Goal: Task Accomplishment & Management: Manage account settings

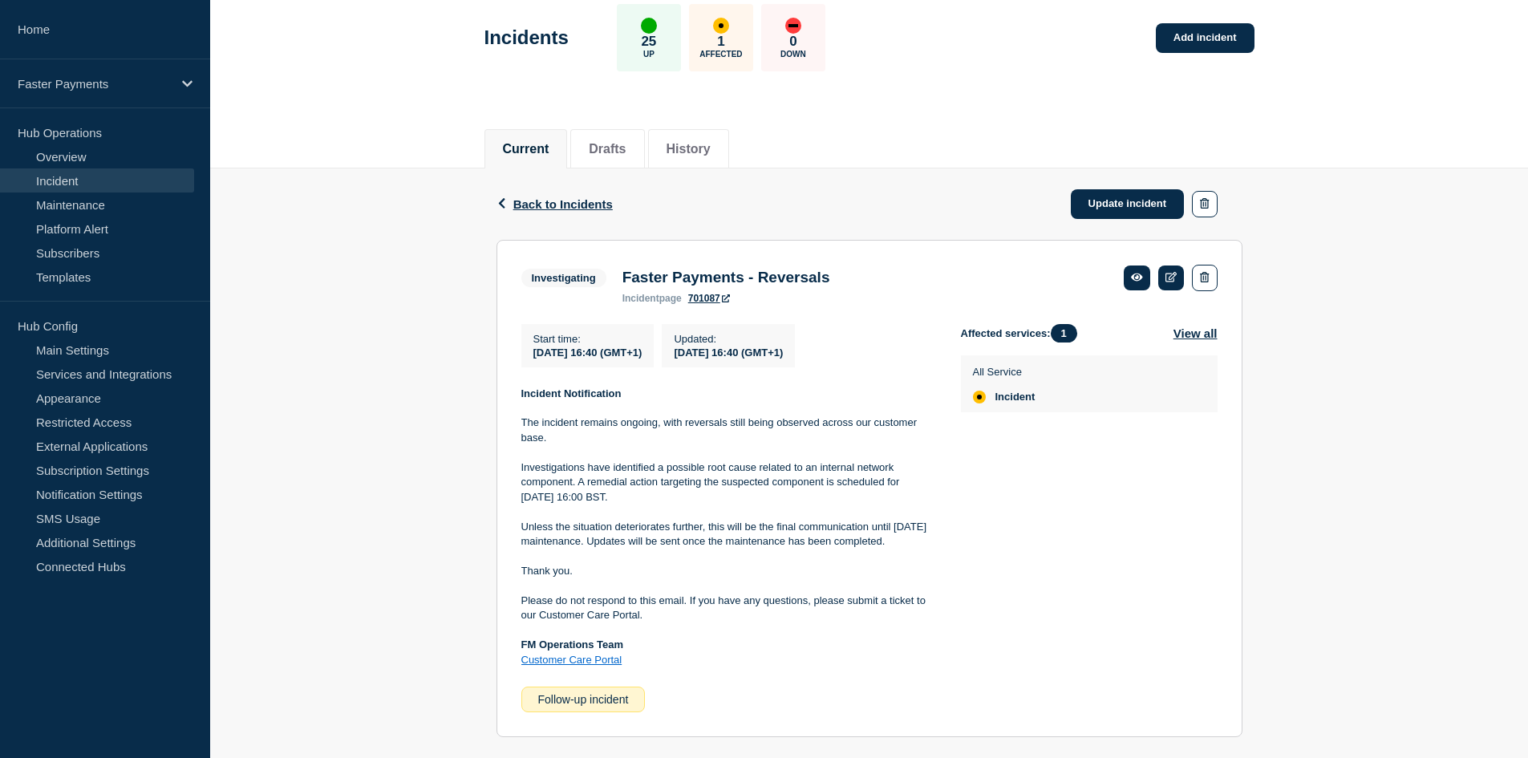
click at [564, 504] on p "Investigations have identified a possible root cause related to an internal net…" at bounding box center [728, 482] width 414 height 44
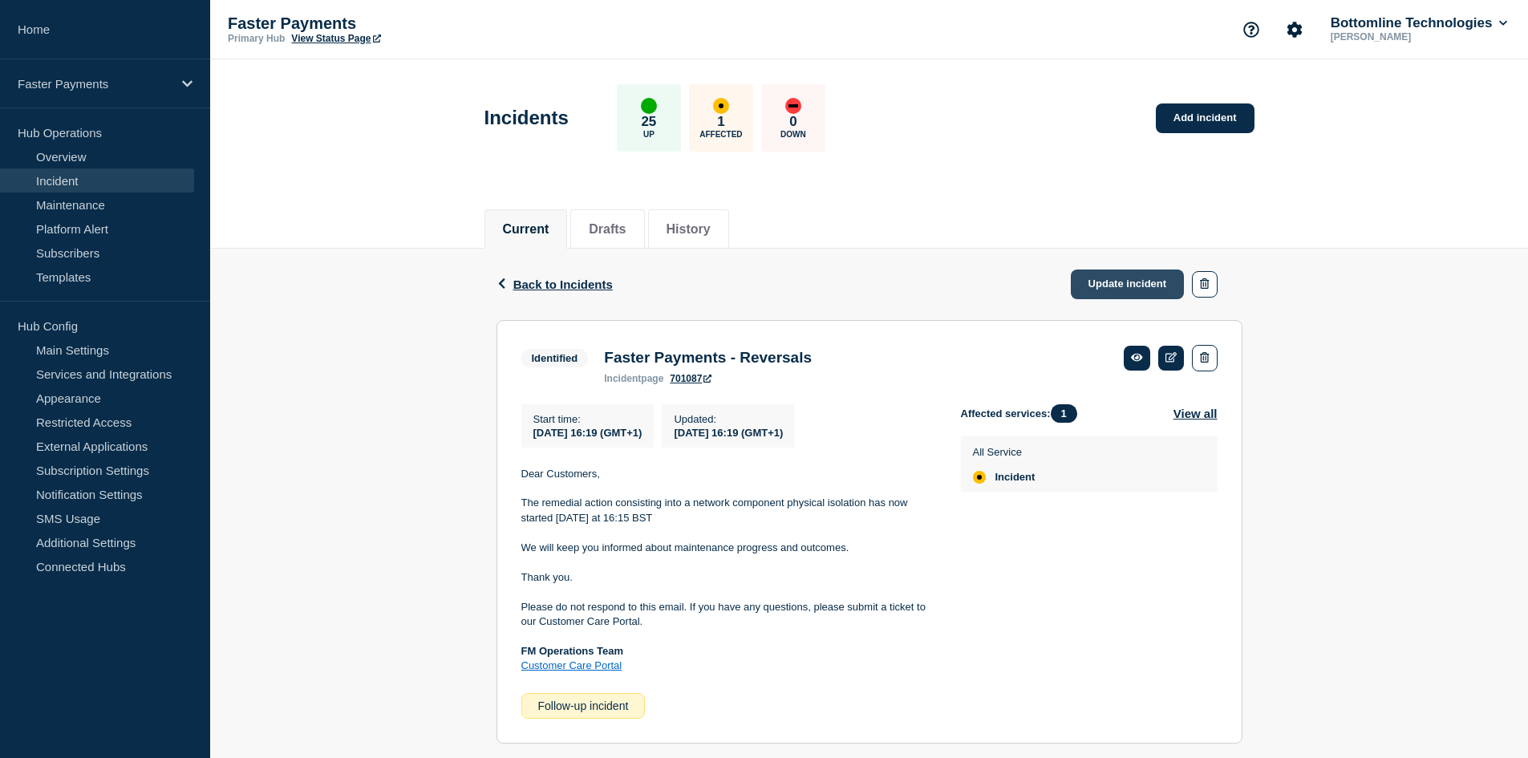
click at [1122, 279] on link "Update incident" at bounding box center [1128, 284] width 114 height 30
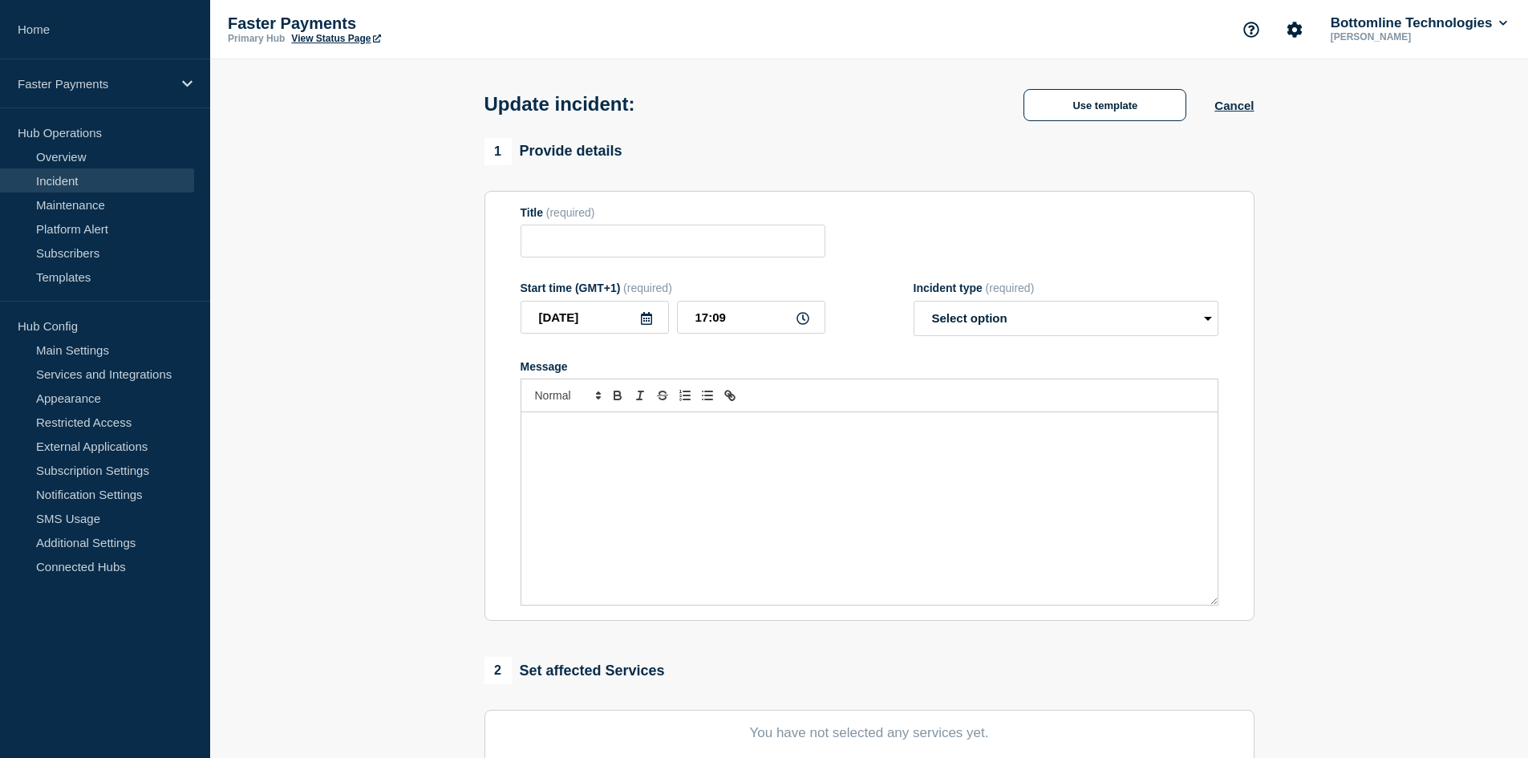
type input "Faster Payments - Reversals"
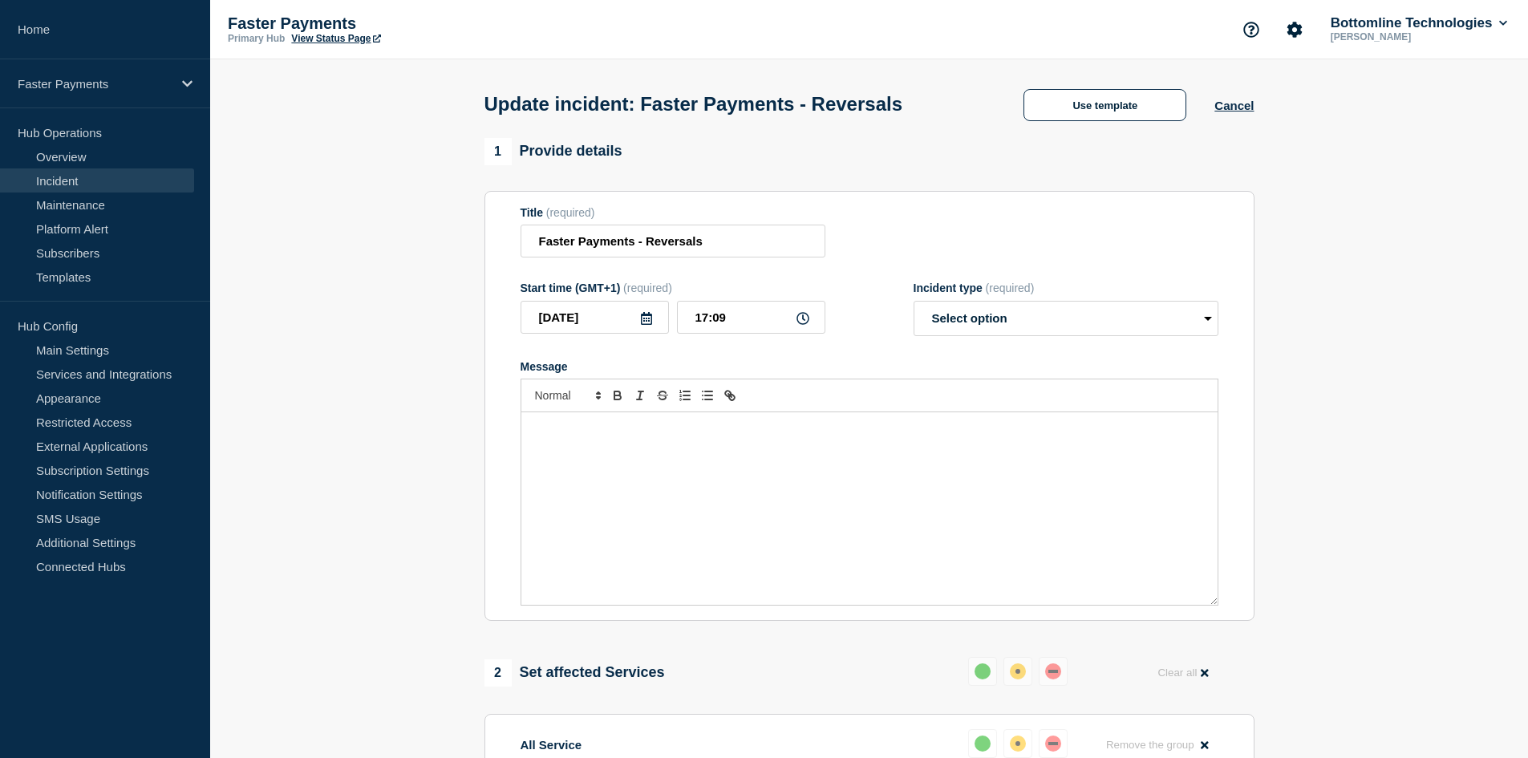
click at [710, 433] on p "Message" at bounding box center [869, 429] width 672 height 14
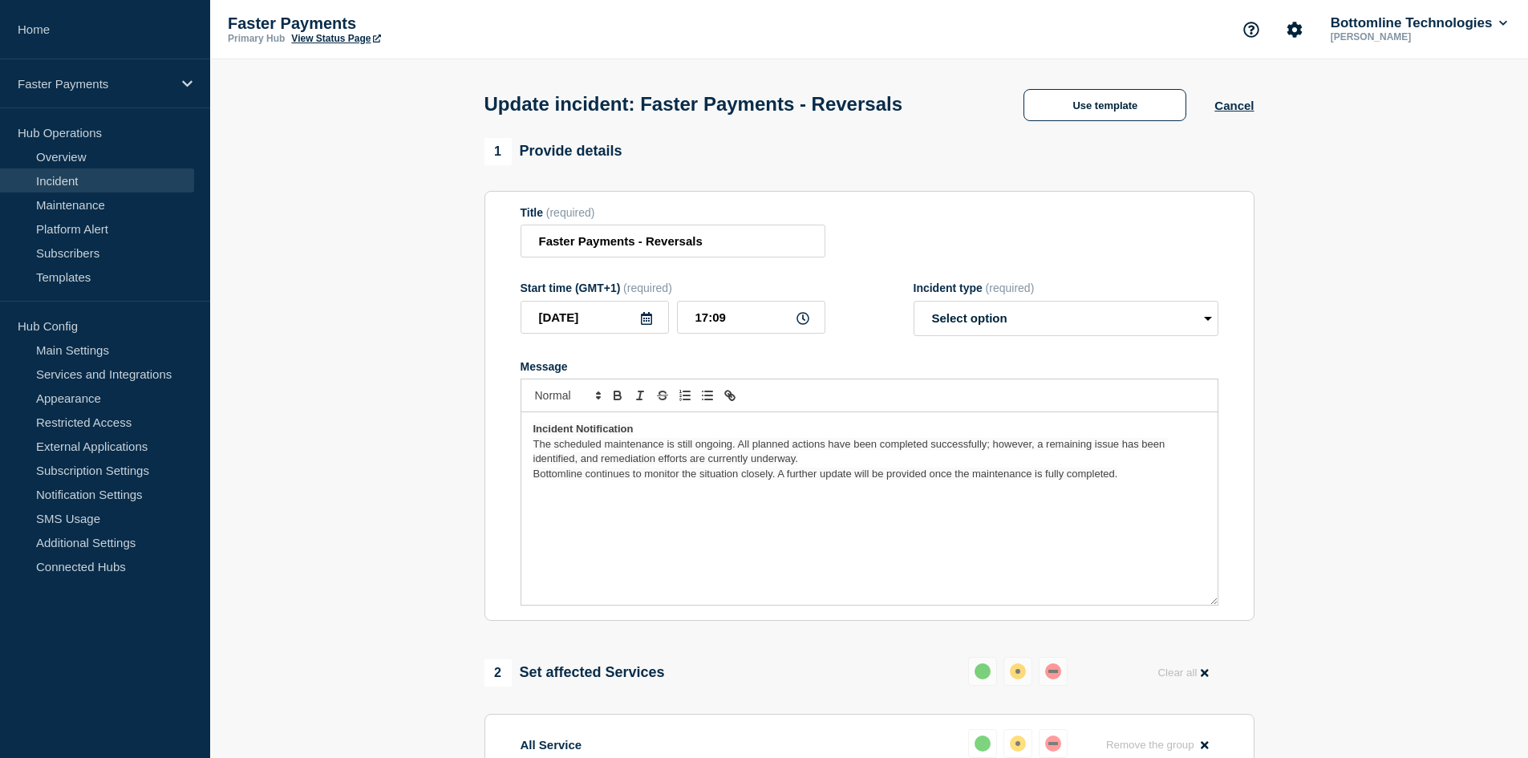
click at [1107, 125] on div "Update incident: Faster Payments - Reversals Use template Cancel" at bounding box center [869, 98] width 806 height 79
click at [1081, 110] on button "Use template" at bounding box center [1104, 105] width 163 height 32
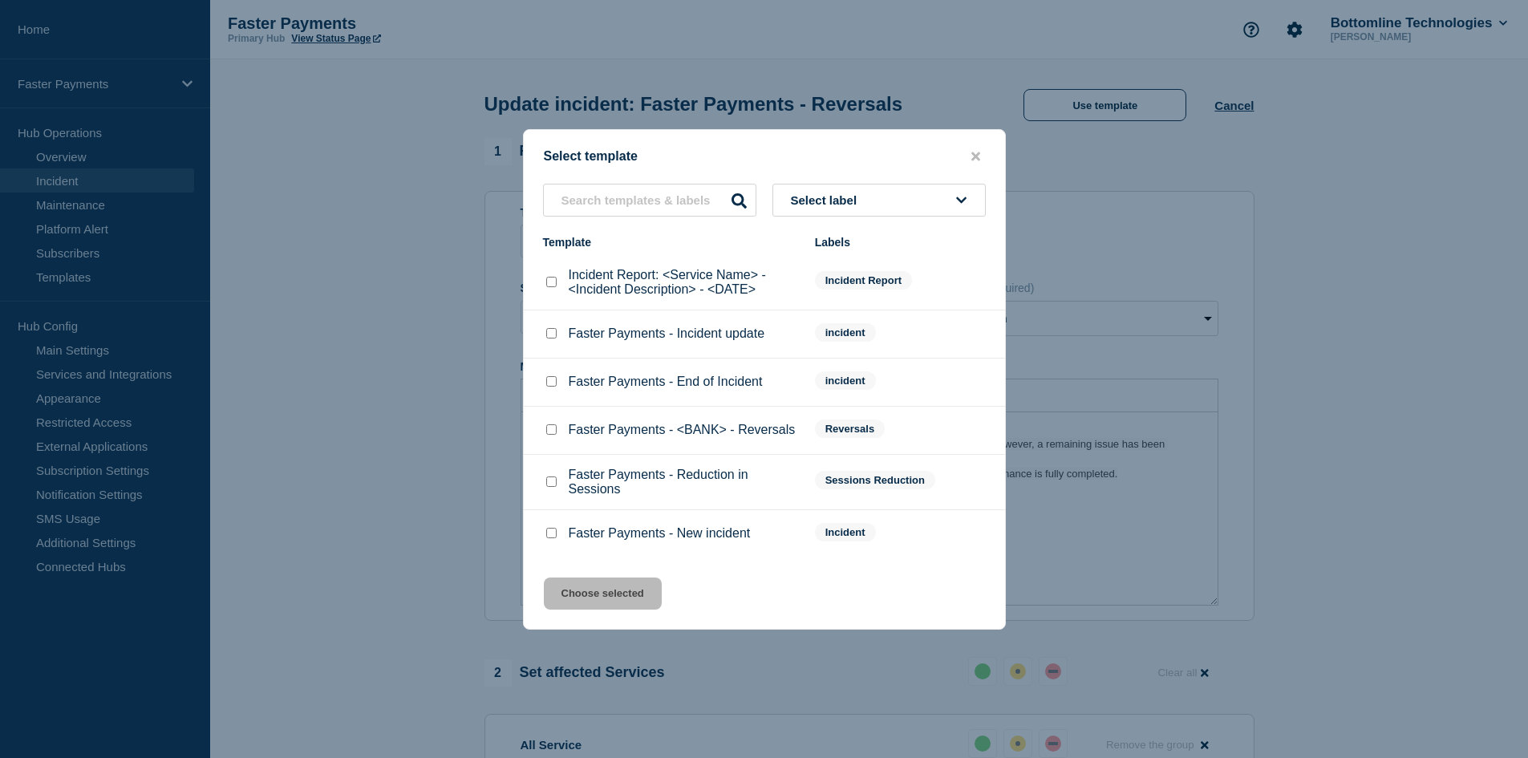
click at [549, 338] on input "Faster Payments - Incident update checkbox" at bounding box center [551, 333] width 10 height 10
checkbox input "true"
click at [605, 610] on button "Choose selected" at bounding box center [603, 593] width 118 height 32
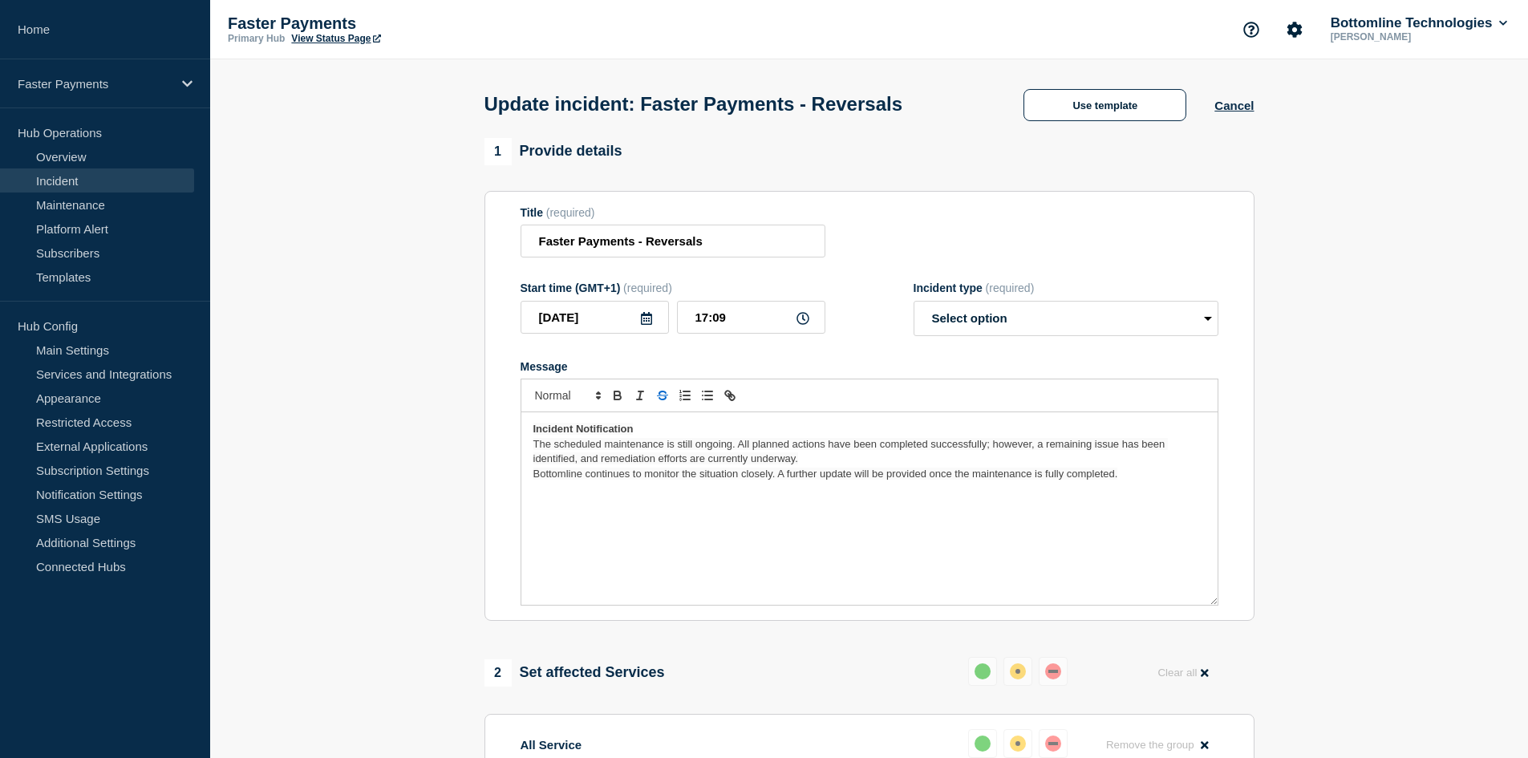
select select "investigating"
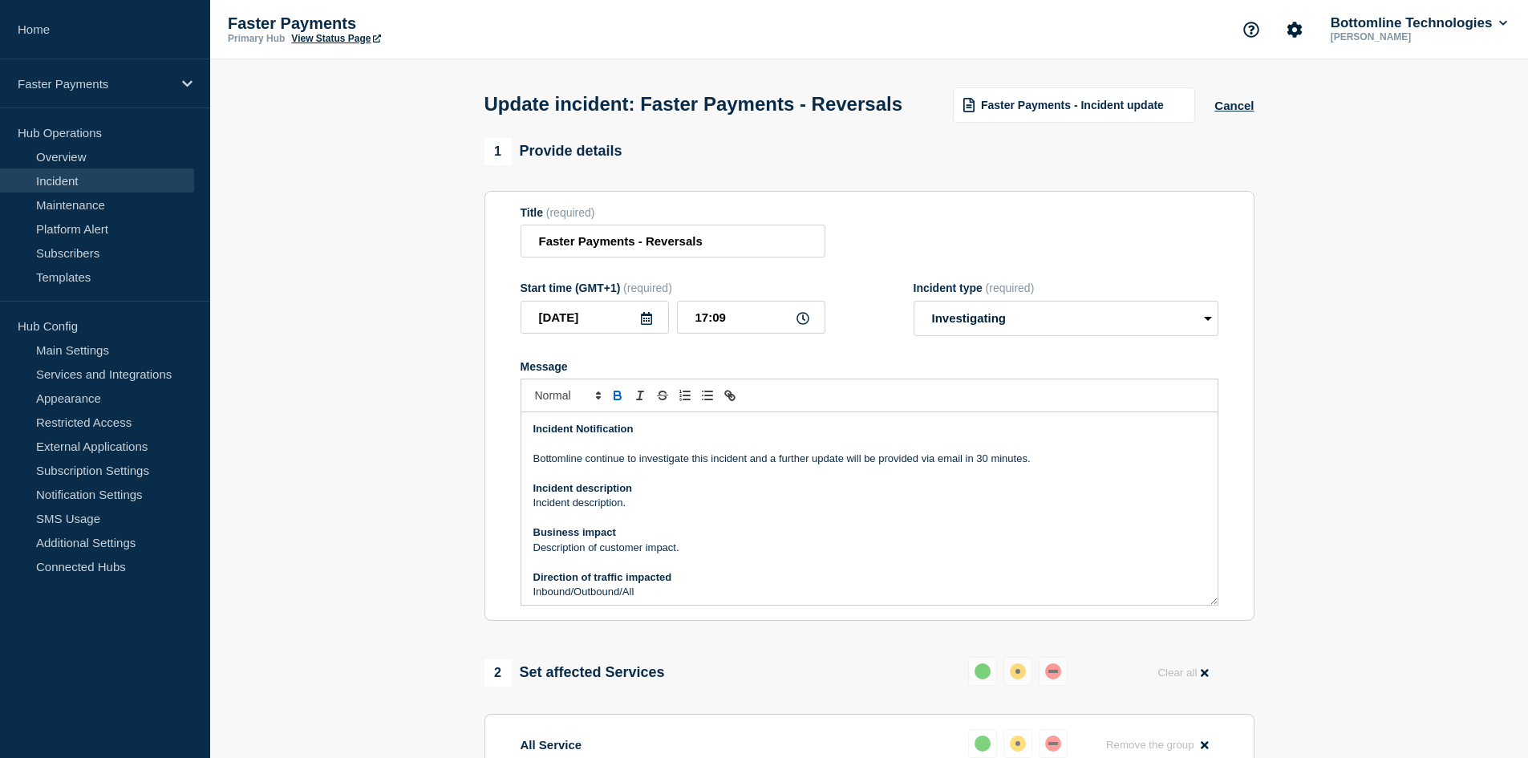
click at [544, 436] on p "Incident Notification" at bounding box center [869, 429] width 672 height 14
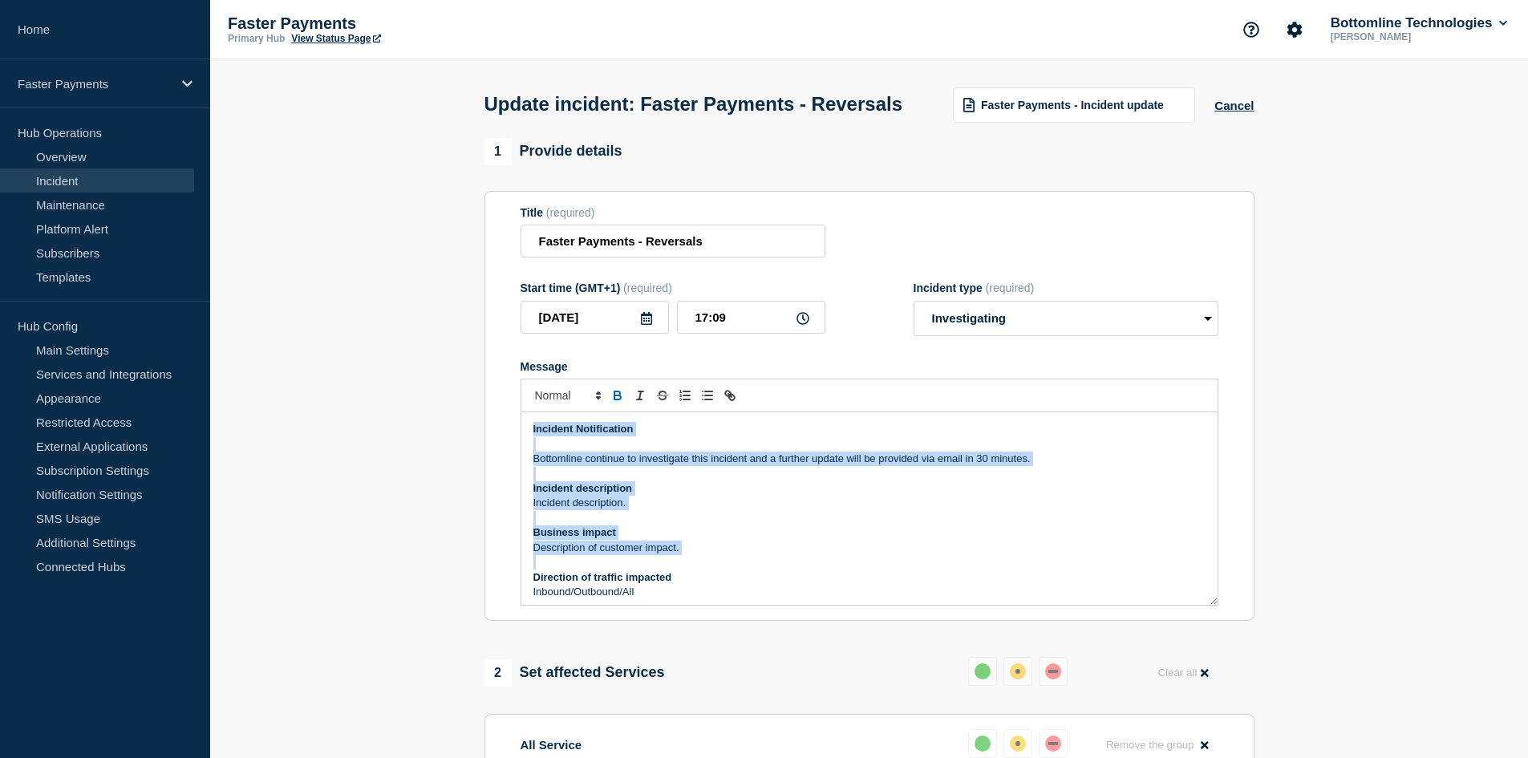
drag, startPoint x: 544, startPoint y: 467, endPoint x: 590, endPoint y: 579, distance: 121.5
click at [590, 579] on div "Incident Notification Bottomline continue to investigate this incident and a fu…" at bounding box center [869, 508] width 696 height 192
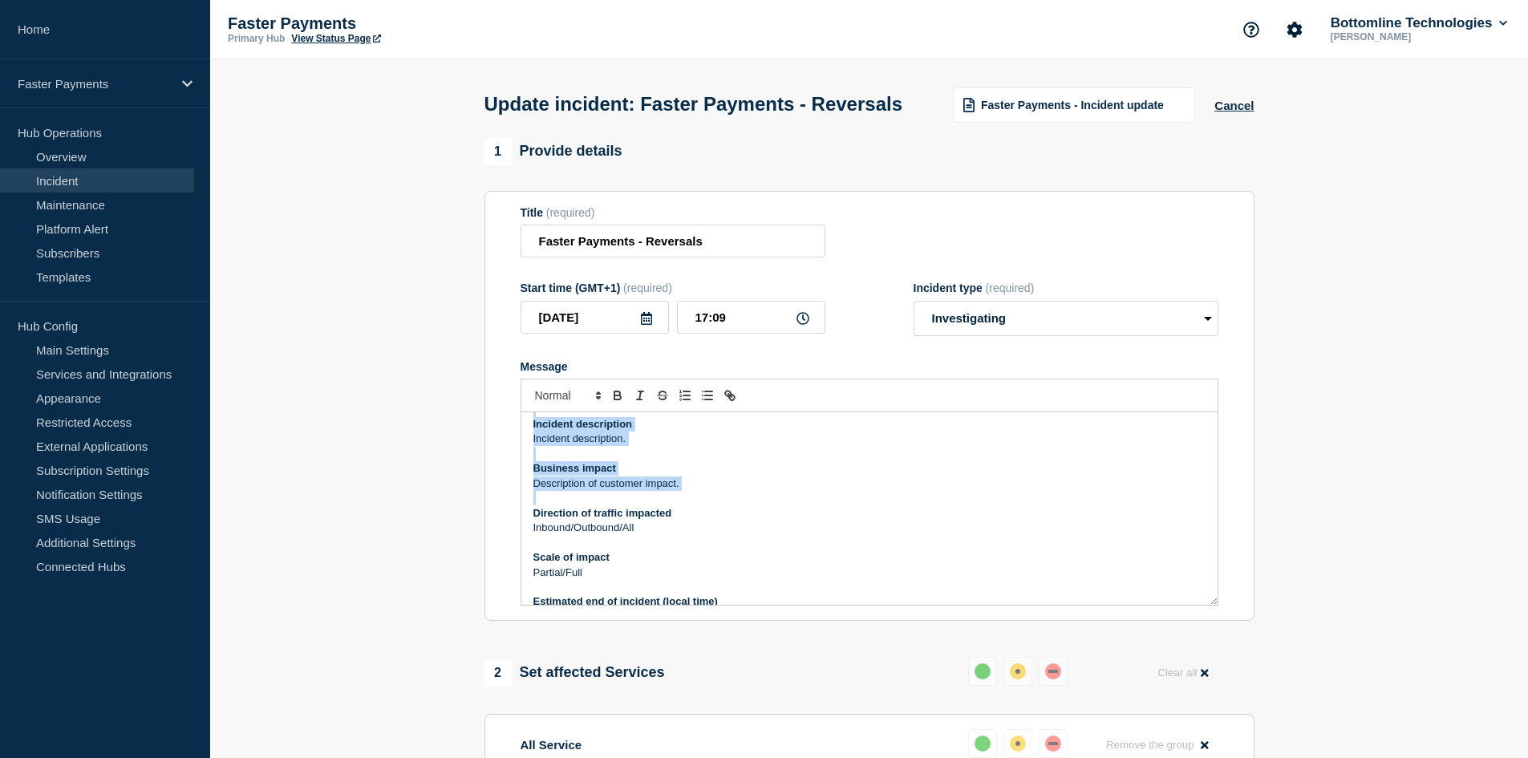
scroll to position [160, 0]
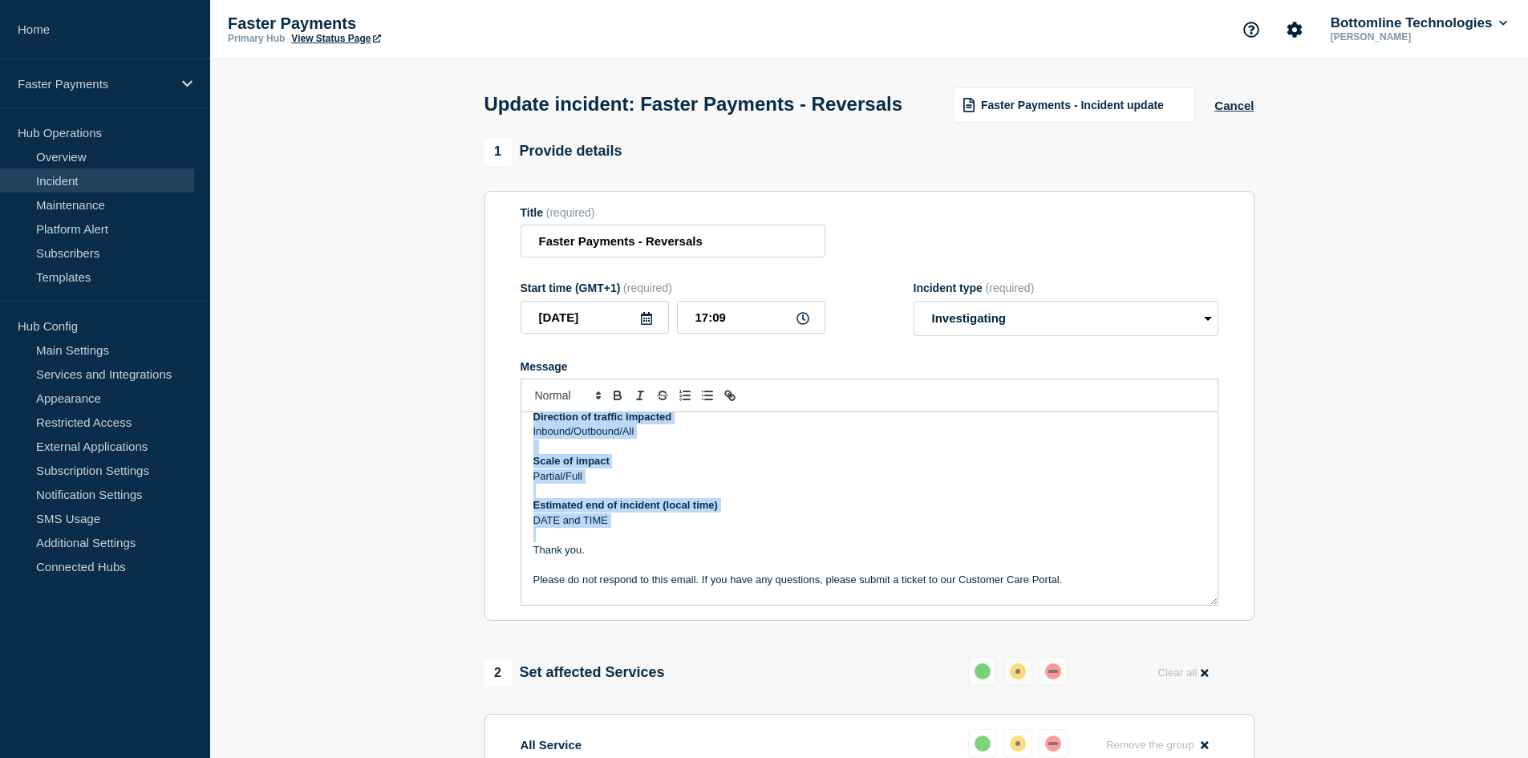
click at [646, 528] on p "DATE and TIME" at bounding box center [869, 520] width 672 height 14
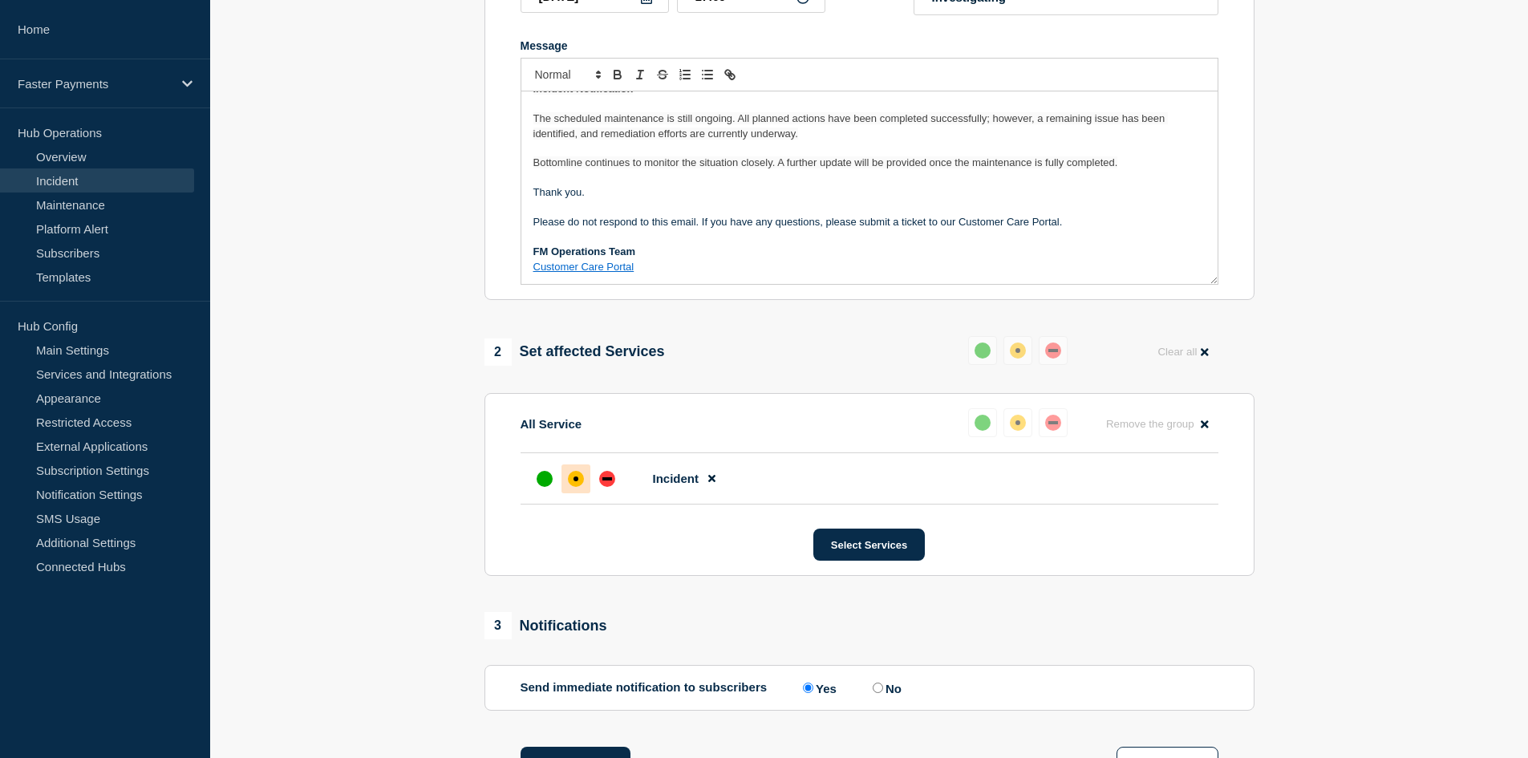
scroll to position [962, 0]
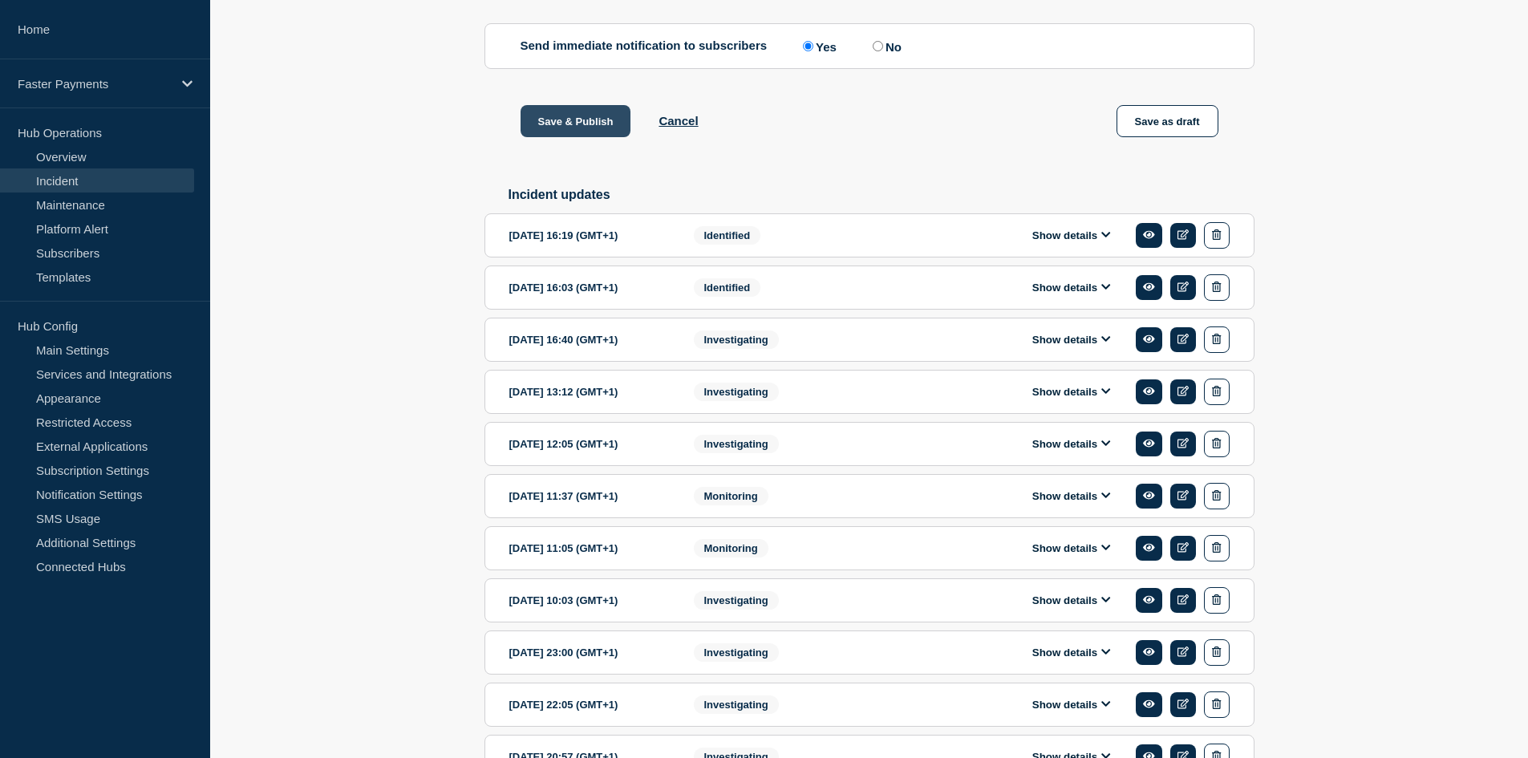
click at [587, 137] on button "Save & Publish" at bounding box center [575, 121] width 111 height 32
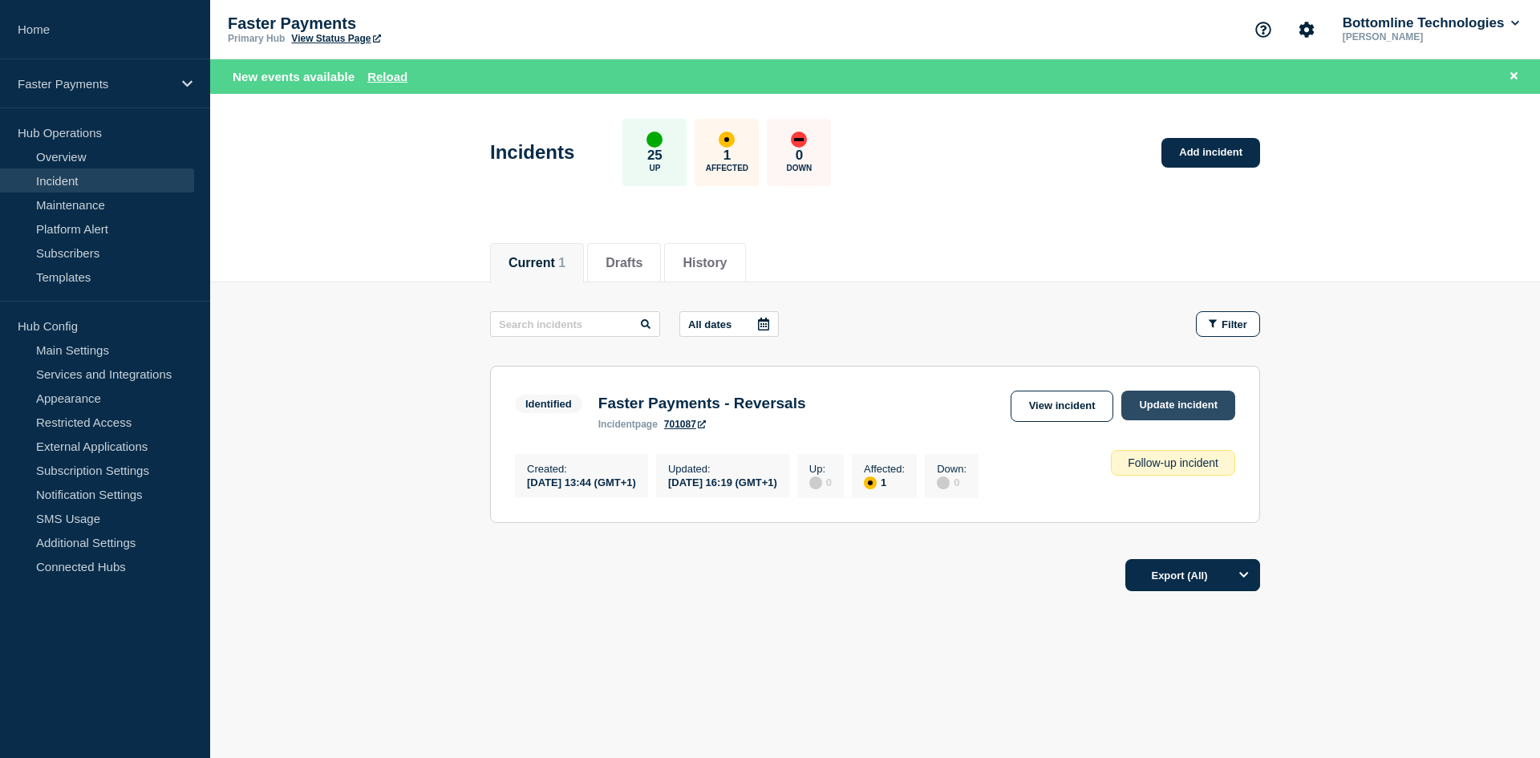
click at [1172, 402] on link "Update incident" at bounding box center [1178, 406] width 114 height 30
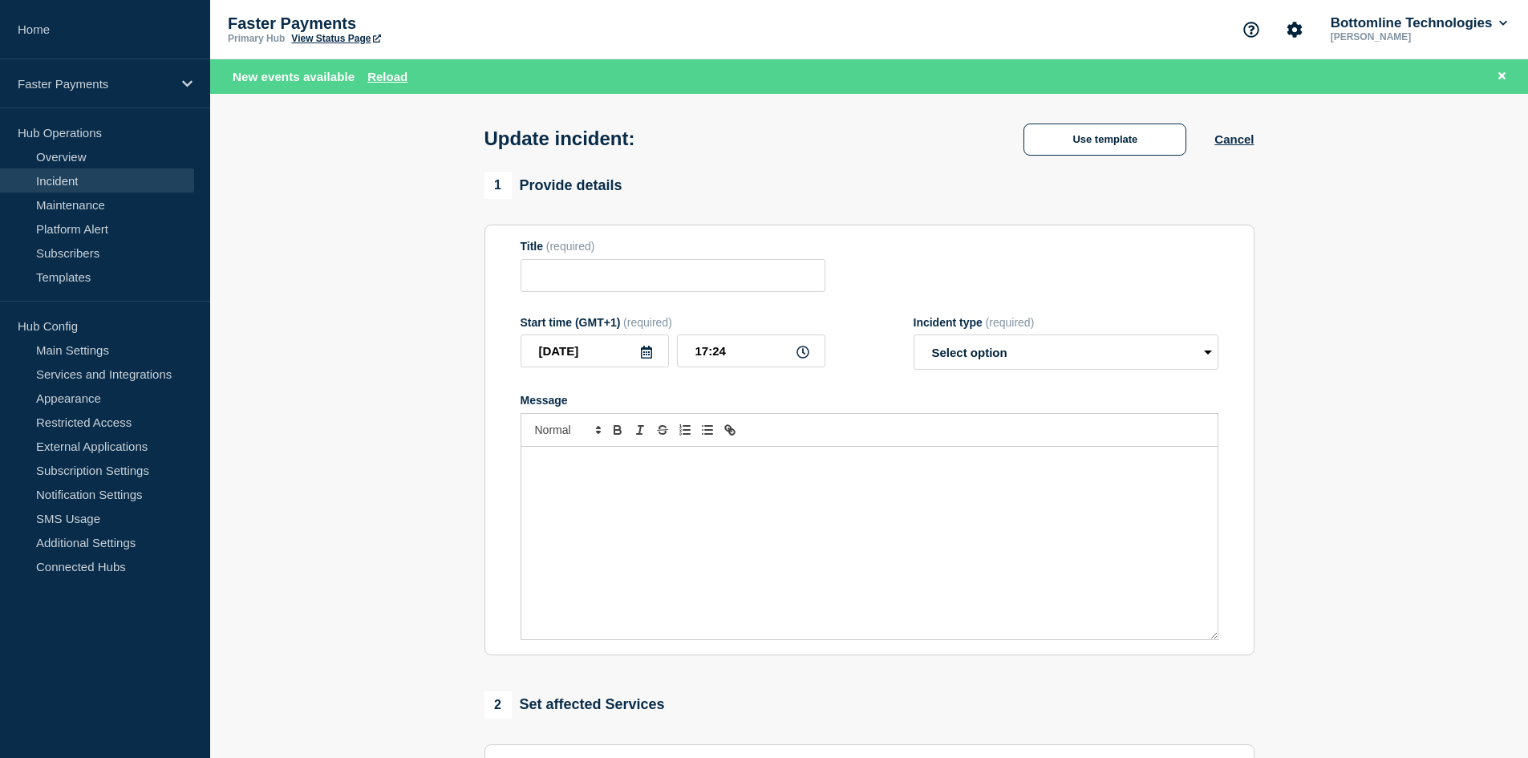
type input "Faster Payments - Reversals"
click at [601, 531] on div "Message" at bounding box center [869, 543] width 696 height 192
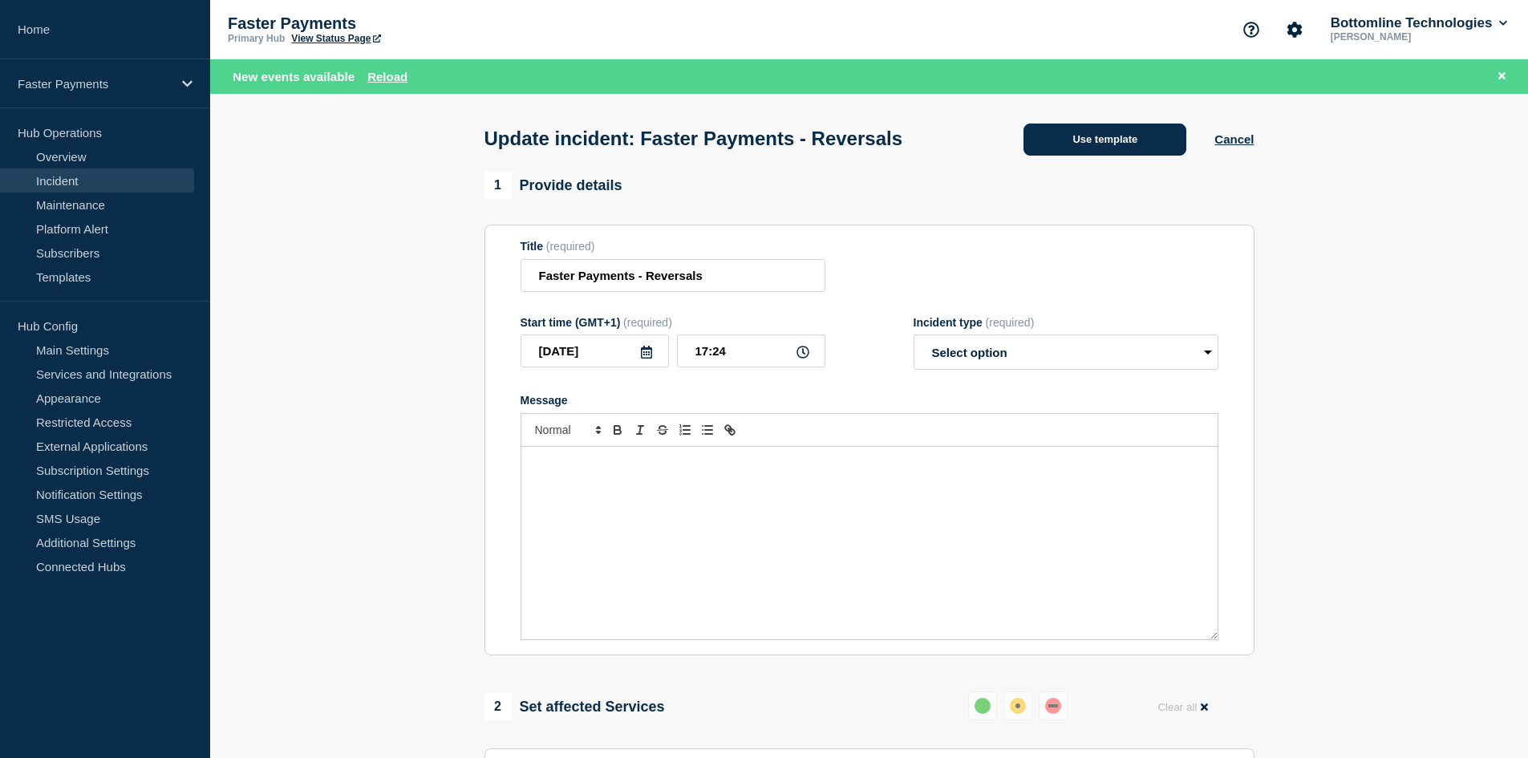
click at [1092, 155] on button "Use template" at bounding box center [1104, 140] width 163 height 32
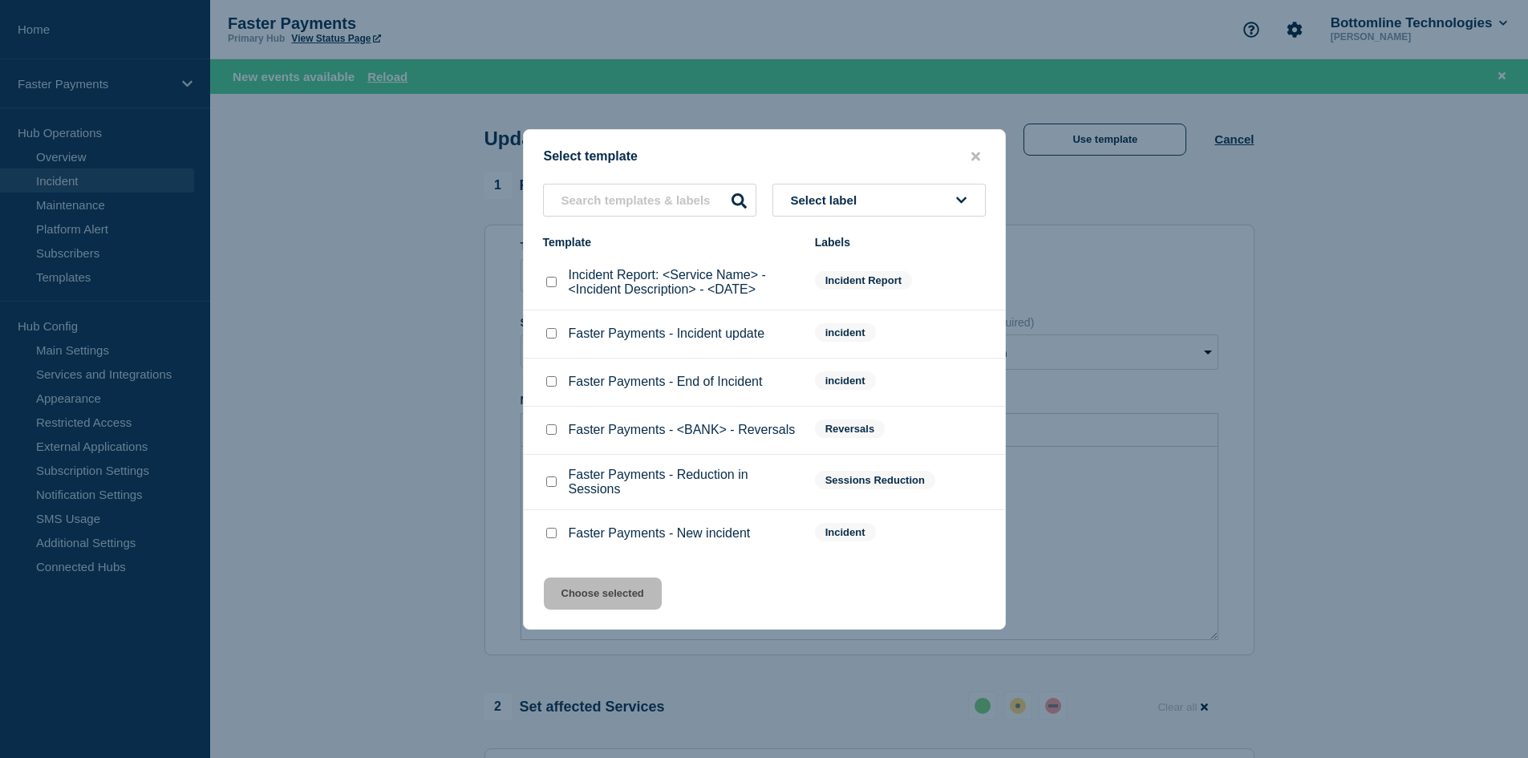
click at [830, 209] on button "Select label" at bounding box center [878, 200] width 213 height 33
click at [611, 387] on p "Faster Payments - End of Incident" at bounding box center [666, 382] width 194 height 14
click at [570, 334] on p "Faster Payments - Incident update" at bounding box center [667, 333] width 196 height 14
click at [556, 336] on input "Faster Payments - Incident update checkbox" at bounding box center [551, 333] width 10 height 10
checkbox input "true"
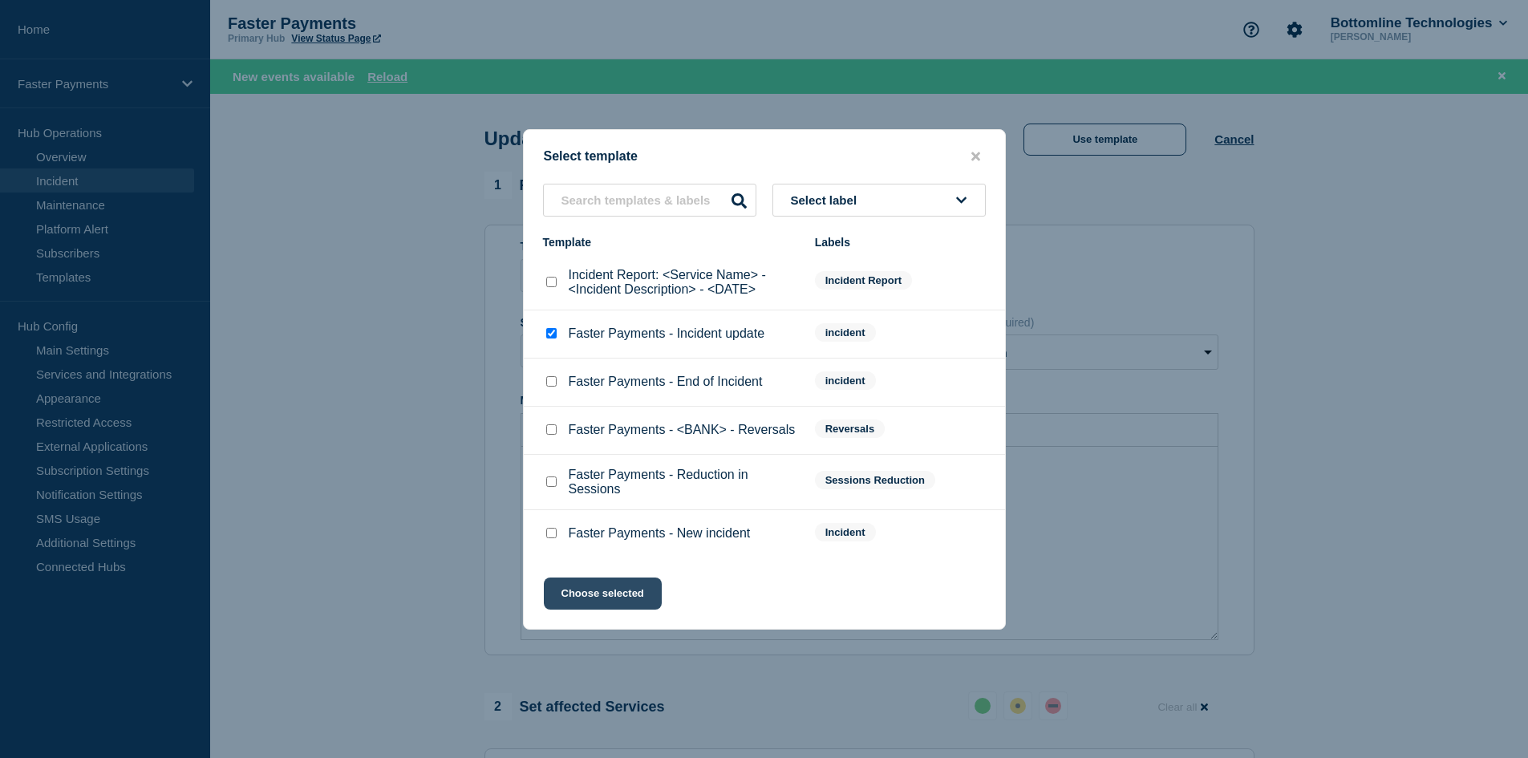
click at [601, 589] on button "Choose selected" at bounding box center [603, 593] width 118 height 32
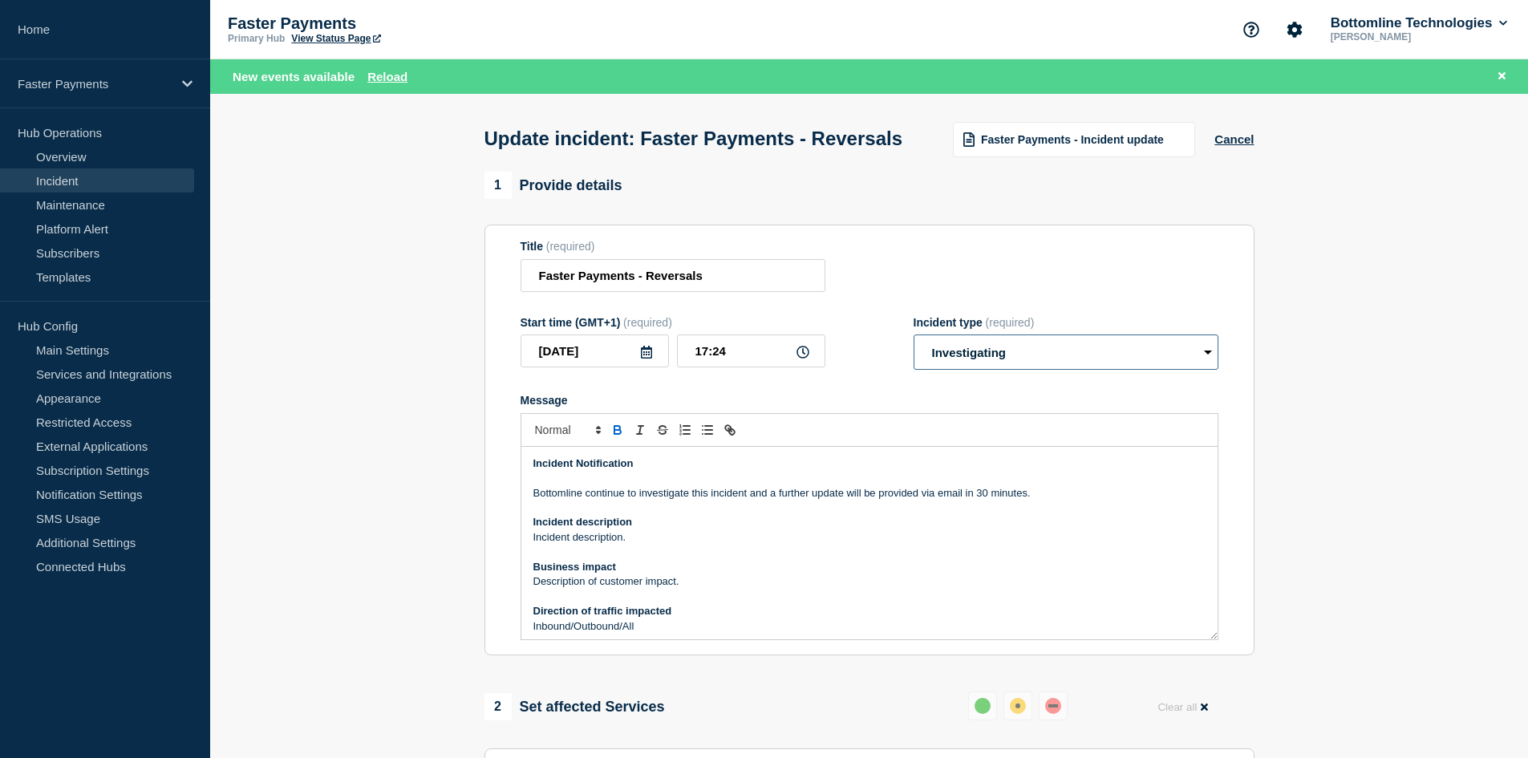
click at [988, 370] on select "Select option Investigating Identified Monitoring Resolved" at bounding box center [1065, 351] width 305 height 35
select select "monitoring"
click at [913, 365] on select "Select option Investigating Identified Monitoring Resolved" at bounding box center [1065, 351] width 305 height 35
click at [618, 485] on p "Message" at bounding box center [869, 478] width 672 height 14
click at [524, 517] on div "Incident Notification Bottomline continue to investigate this incident and a fu…" at bounding box center [869, 543] width 696 height 192
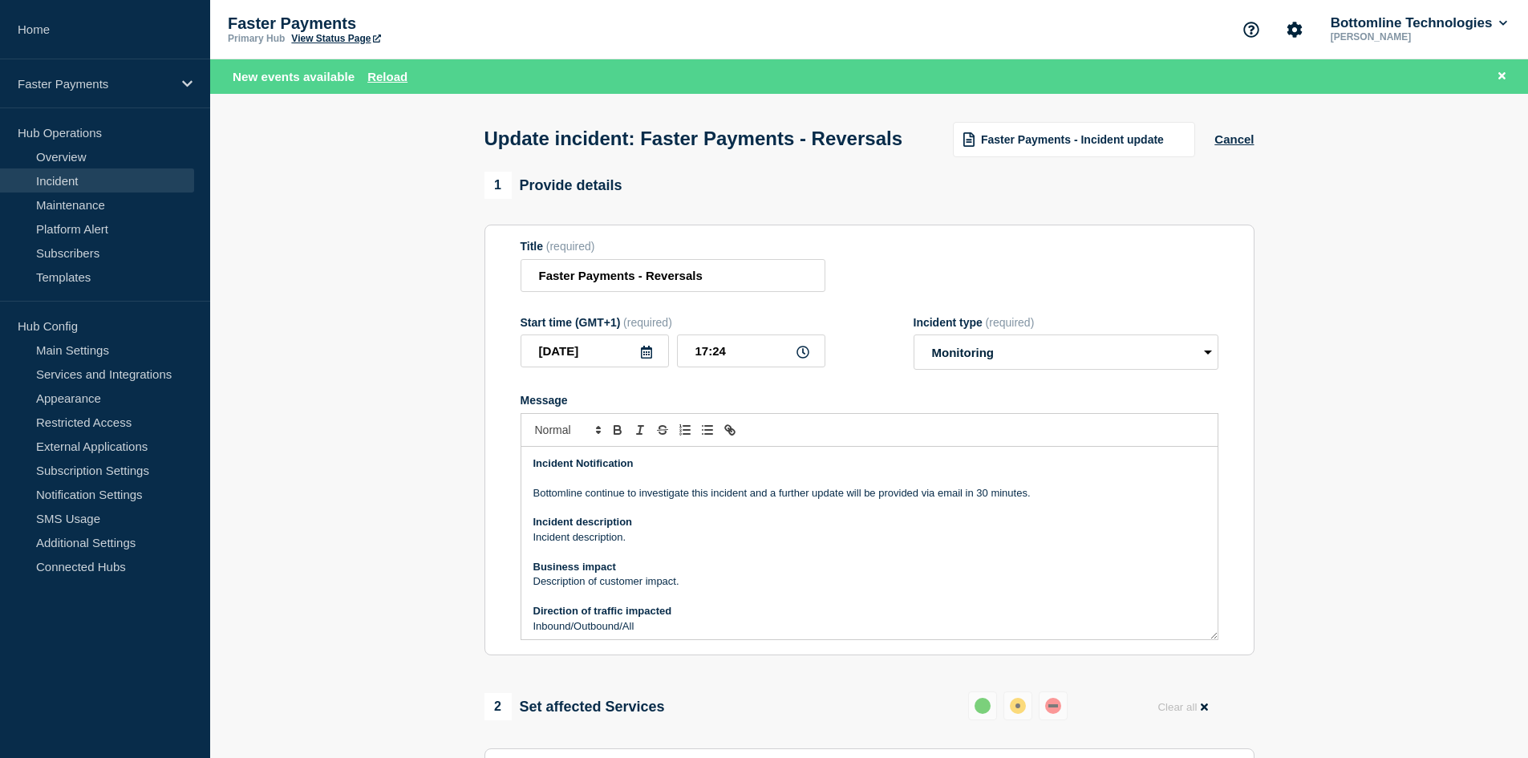
click at [541, 469] on strong "Incident Notification" at bounding box center [583, 463] width 100 height 12
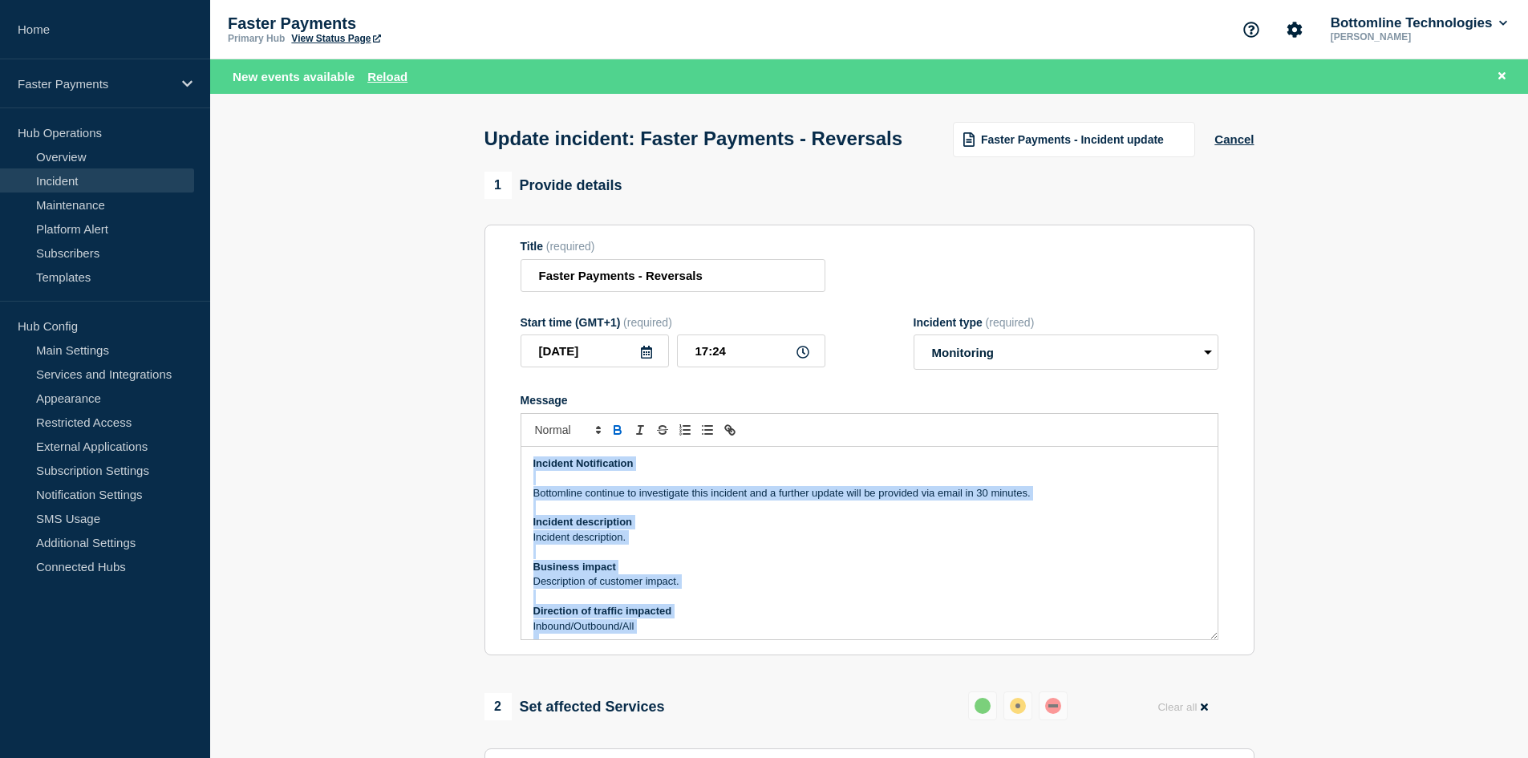
scroll to position [196, 0]
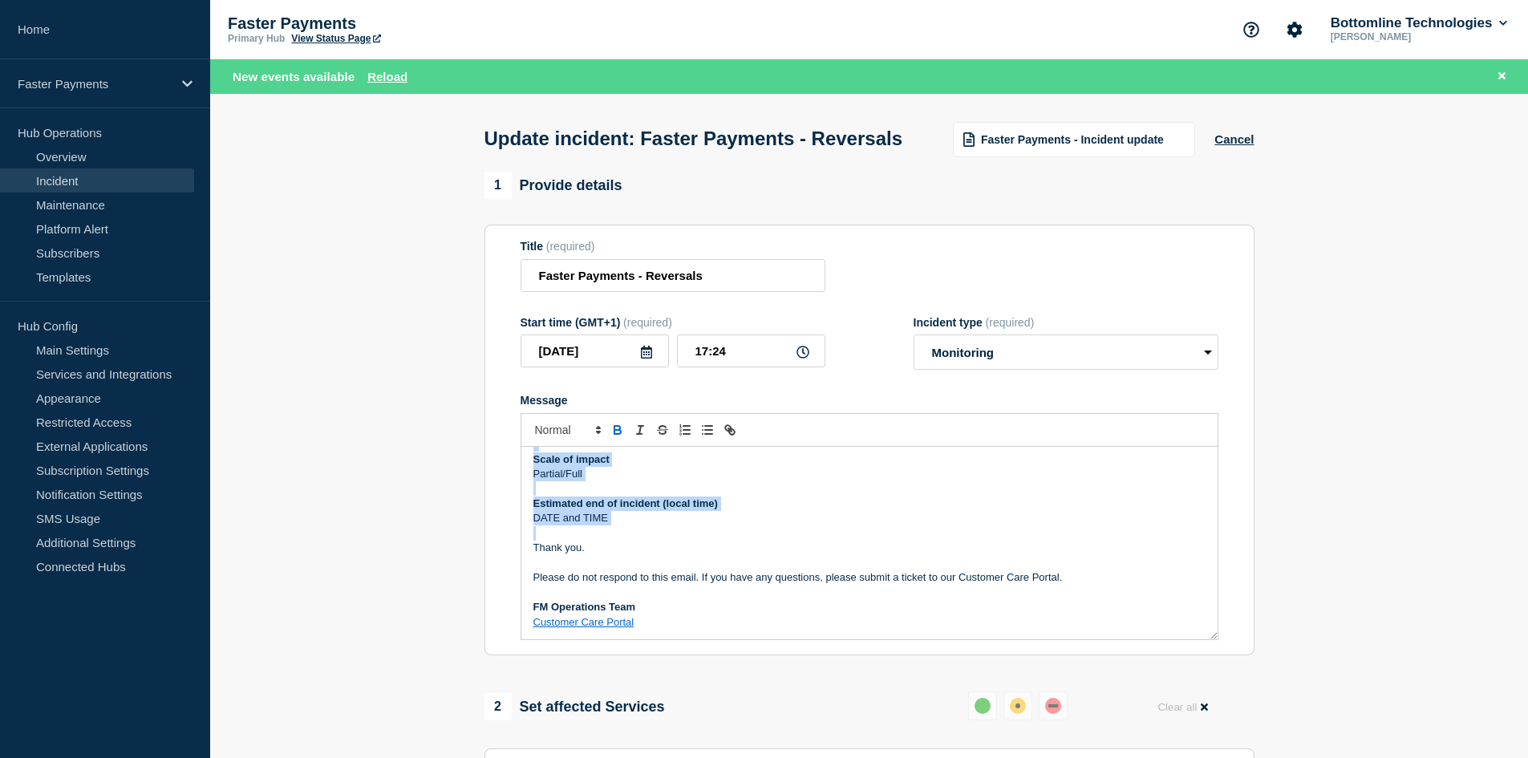
drag, startPoint x: 541, startPoint y: 488, endPoint x: 629, endPoint y: 553, distance: 108.4
click at [629, 553] on div "Incident Notification Bottomline continue to investigate this incident and a fu…" at bounding box center [869, 543] width 696 height 192
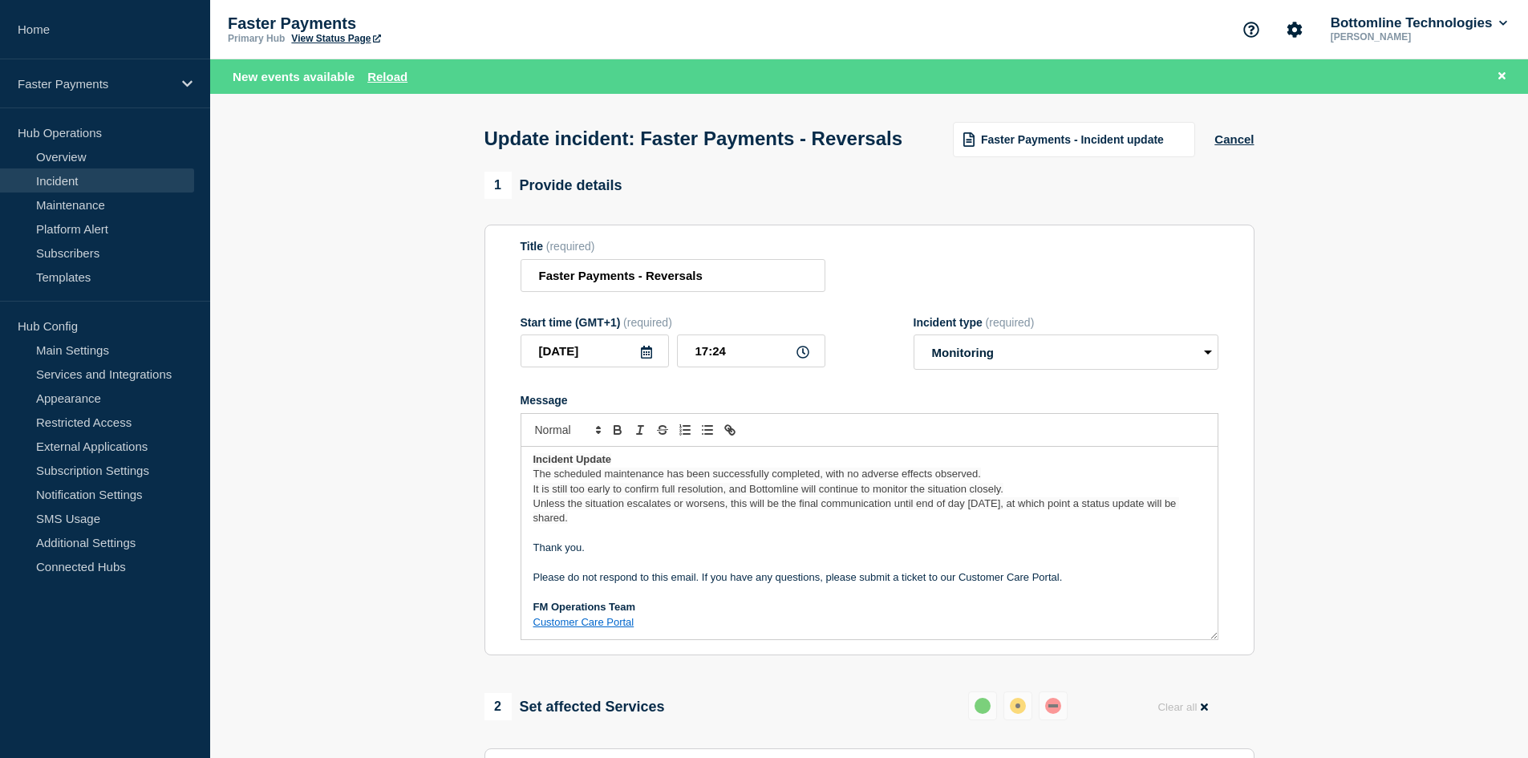
scroll to position [4, 0]
click at [672, 480] on span "The scheduled maintenance has been successfully completed, with no adverse effe…" at bounding box center [757, 474] width 448 height 12
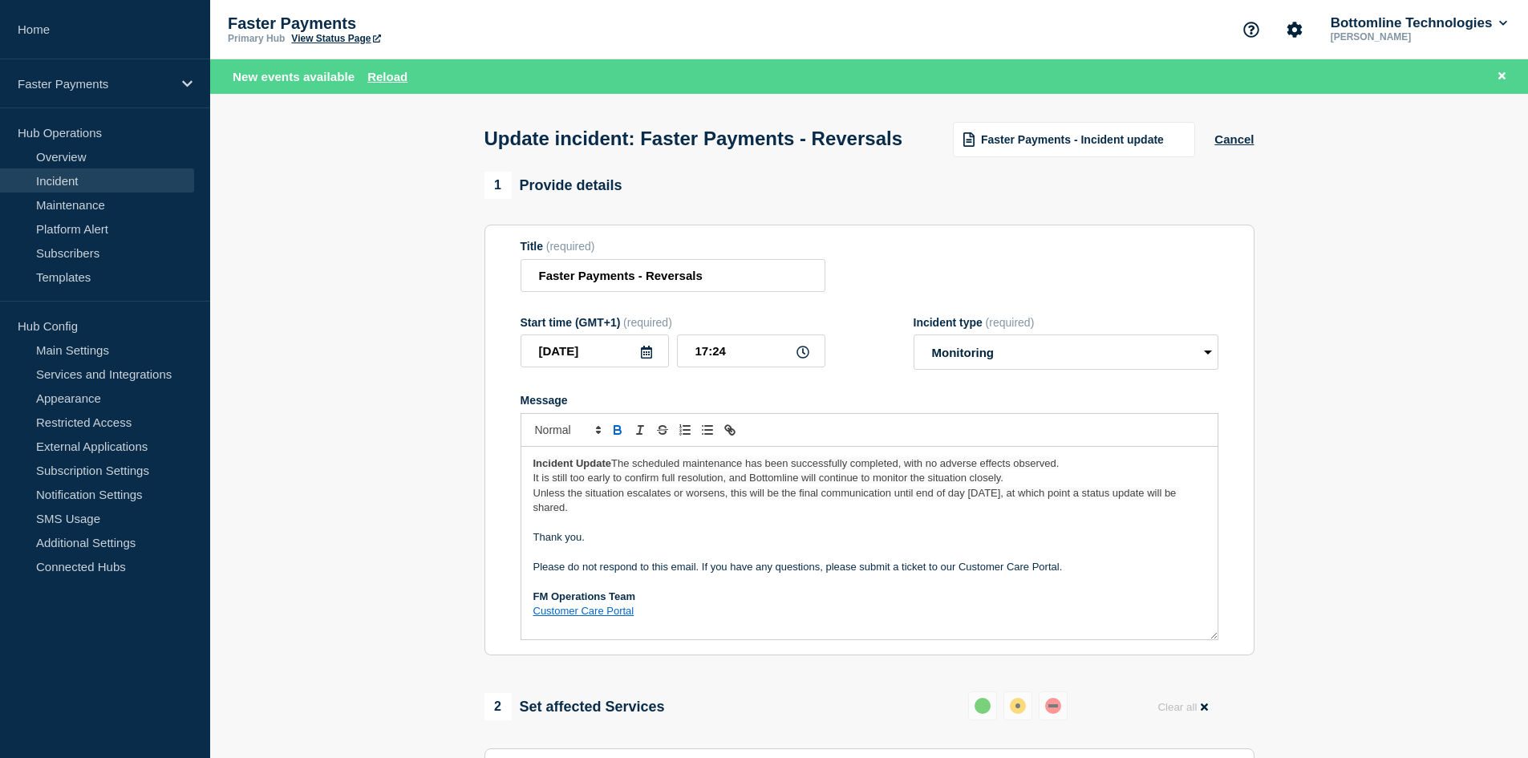
scroll to position [0, 0]
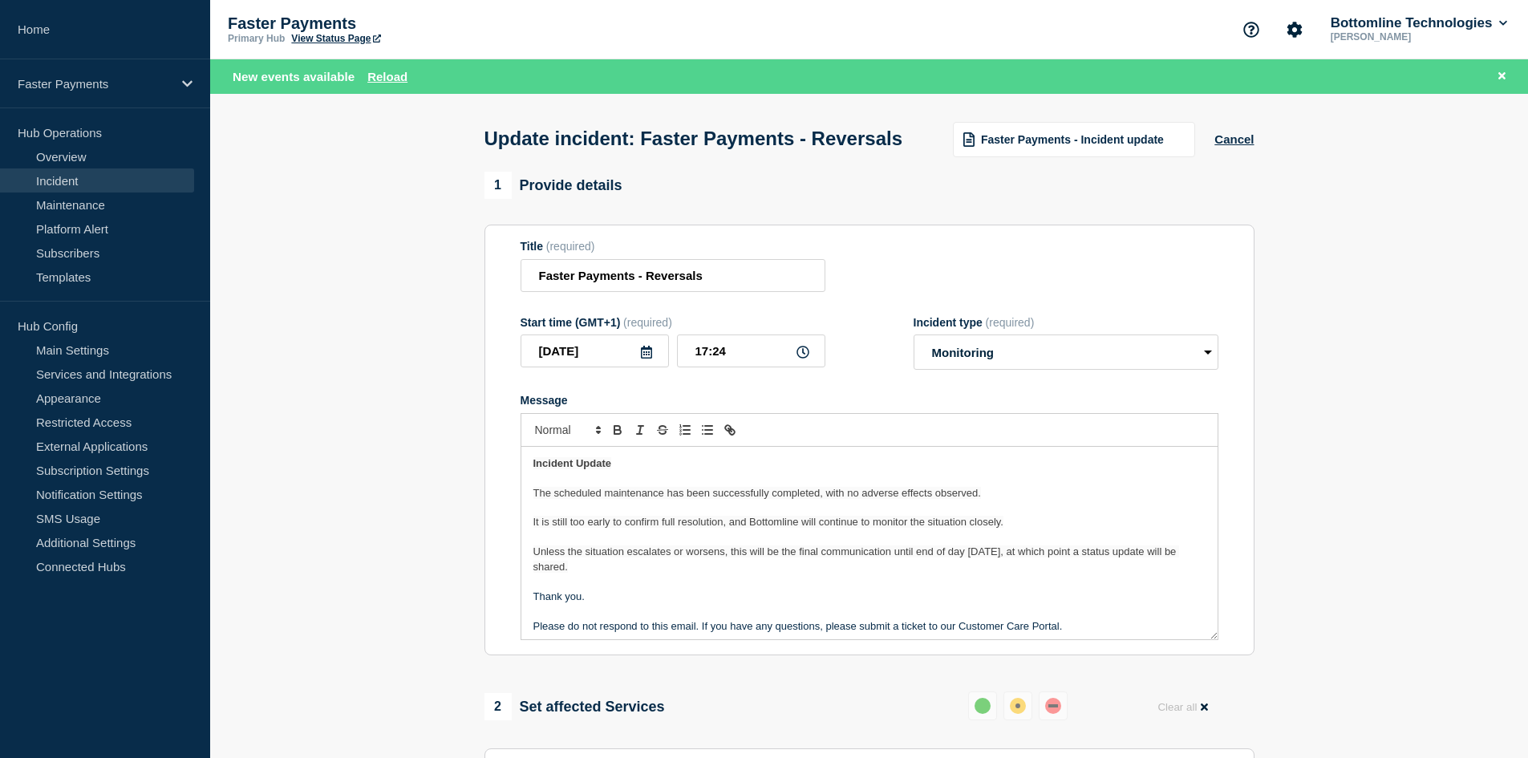
click at [600, 528] on span "It is still too early to confirm full resolution, and Bottomline will continue …" at bounding box center [768, 522] width 470 height 12
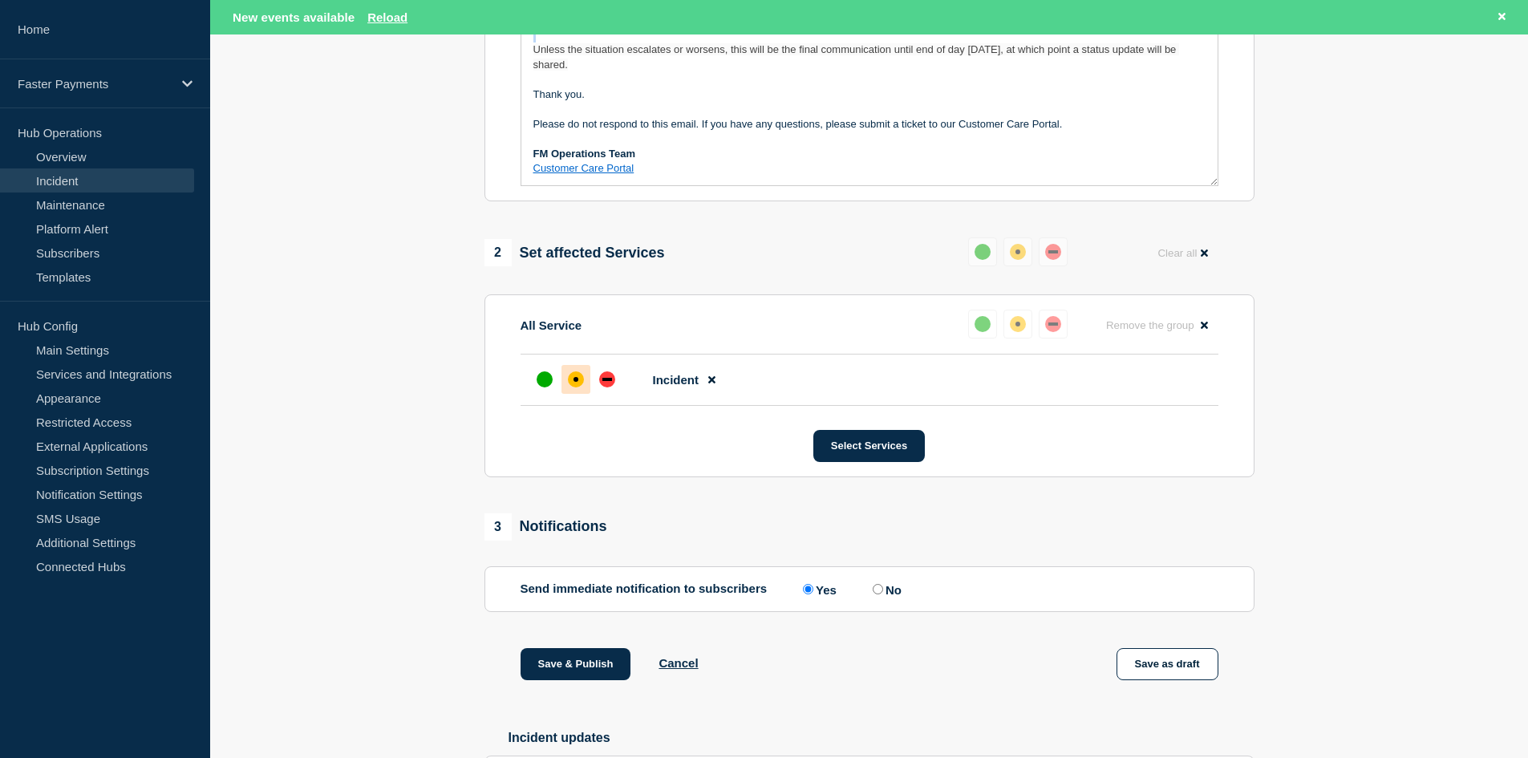
scroll to position [481, 0]
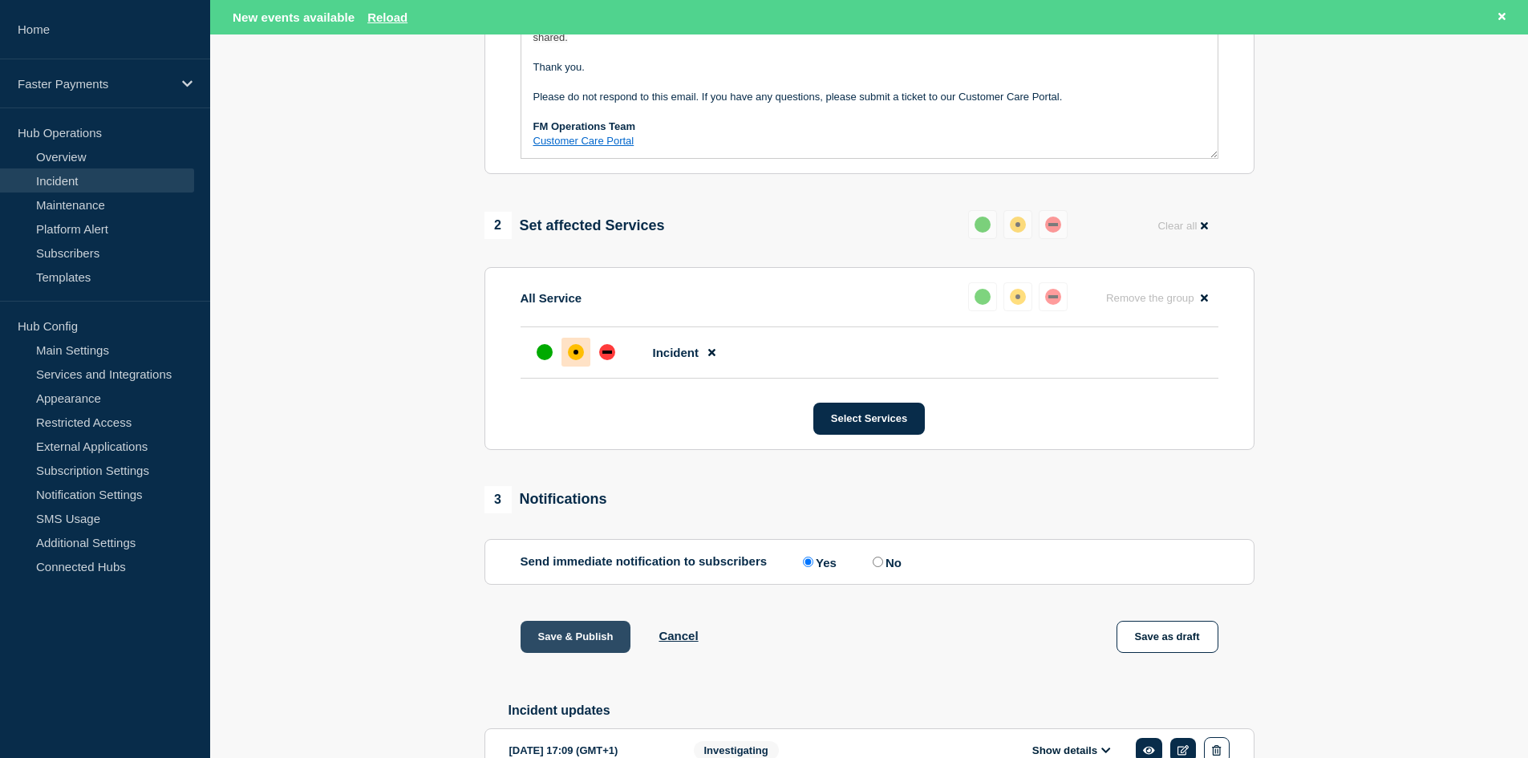
click at [585, 653] on button "Save & Publish" at bounding box center [575, 637] width 111 height 32
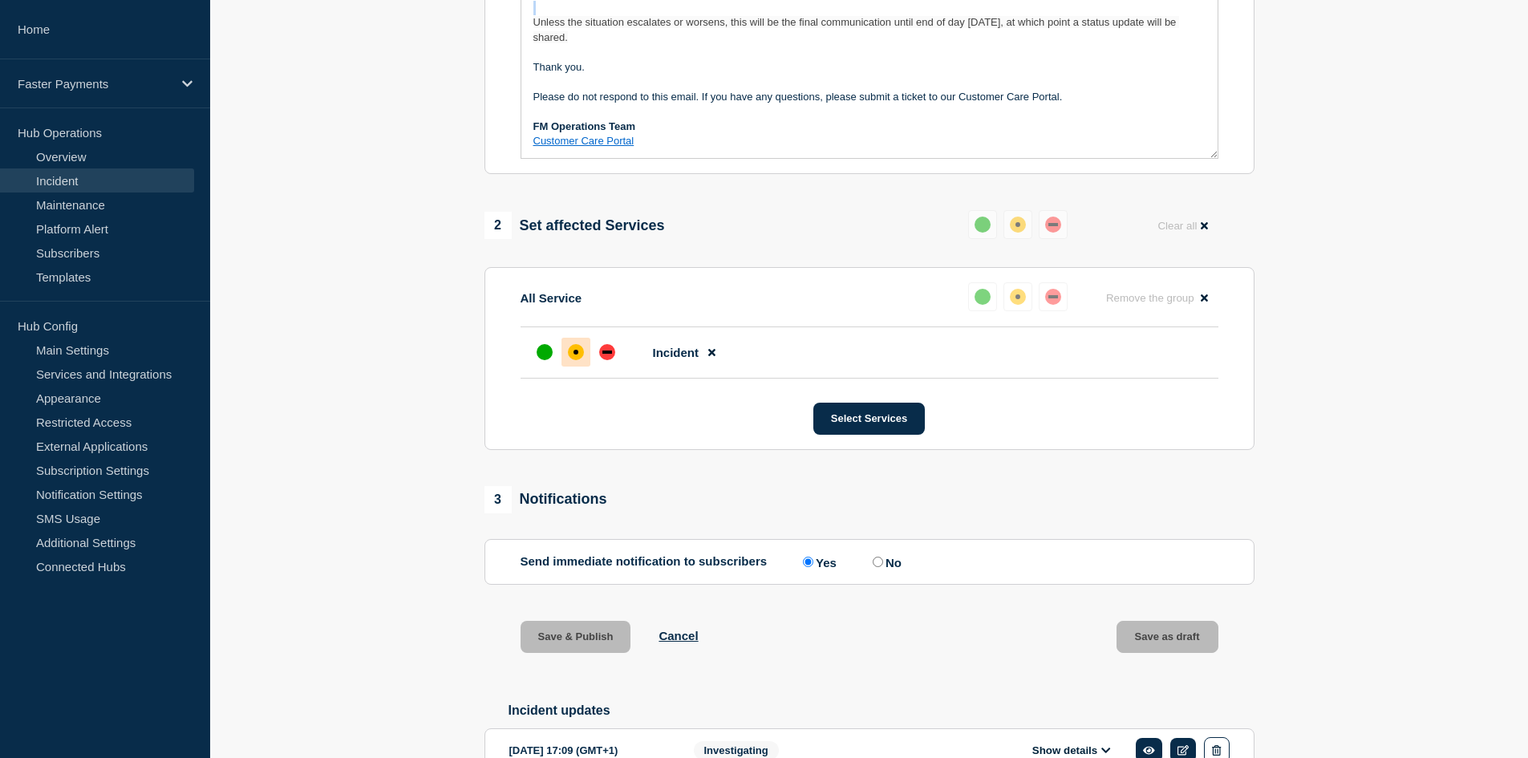
scroll to position [447, 0]
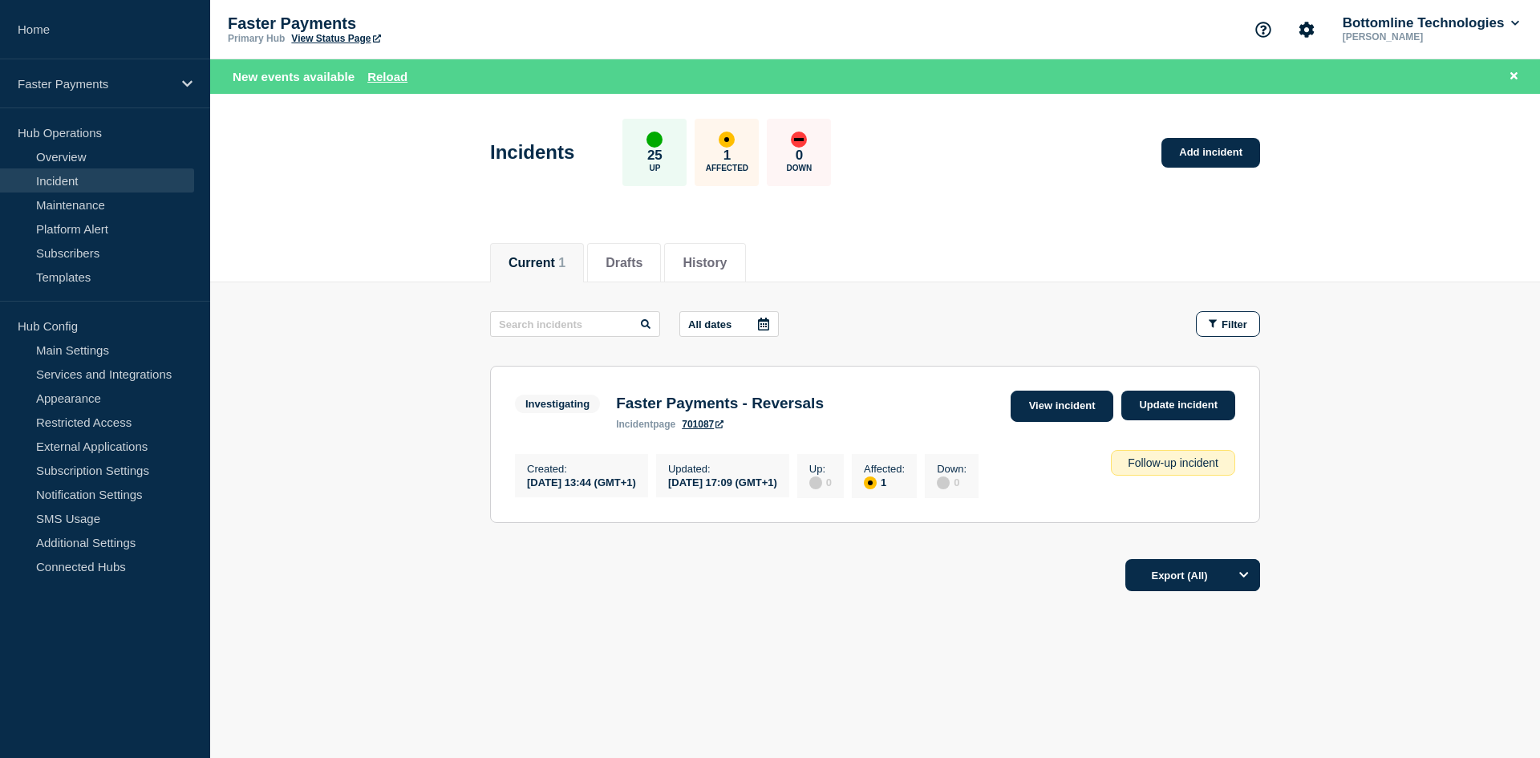
click at [1042, 402] on link "View incident" at bounding box center [1061, 406] width 103 height 31
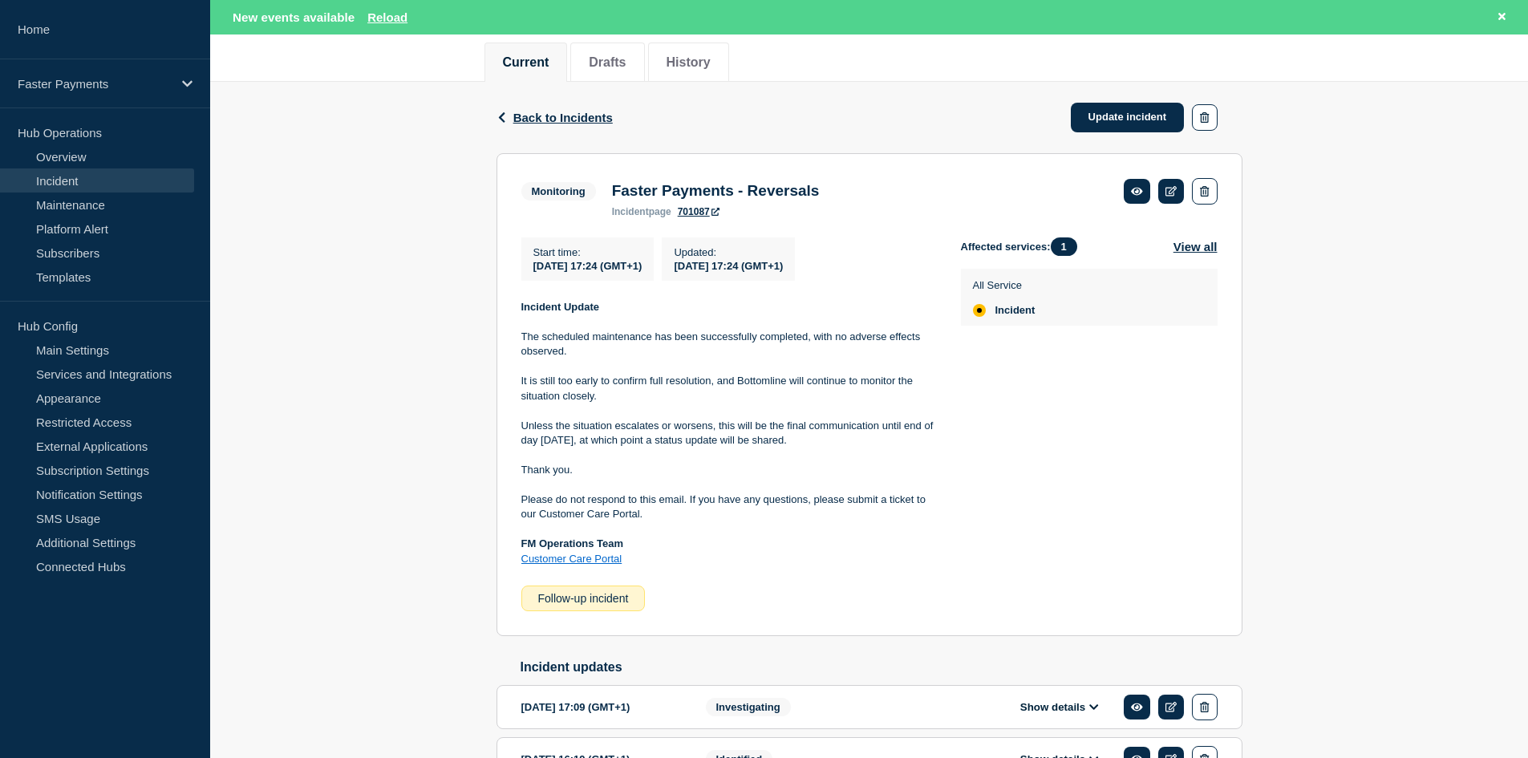
scroll to position [241, 0]
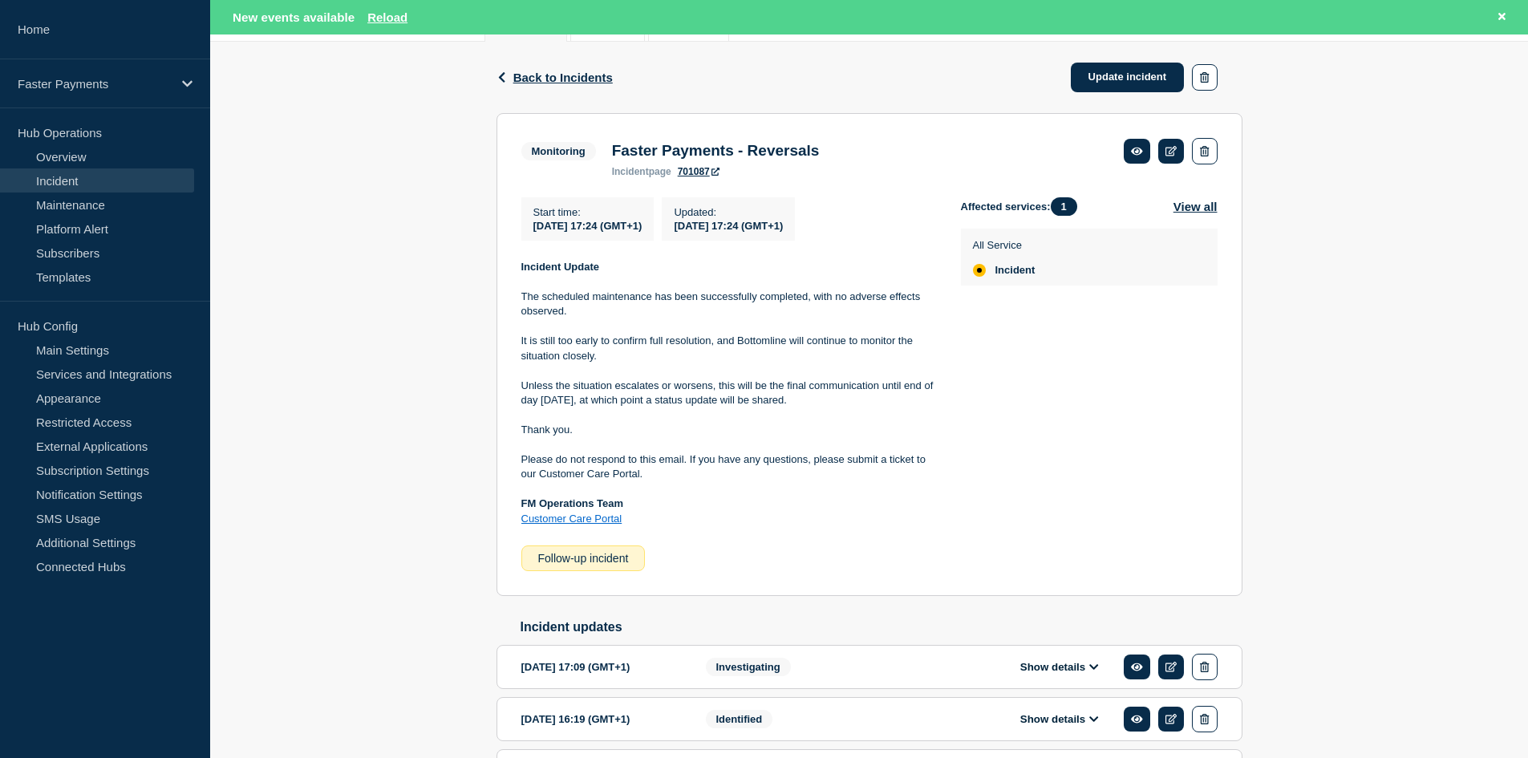
click at [516, 269] on section "Monitoring Faster Payments - Reversals incident page 701087 Start time : [DATE]…" at bounding box center [869, 354] width 746 height 483
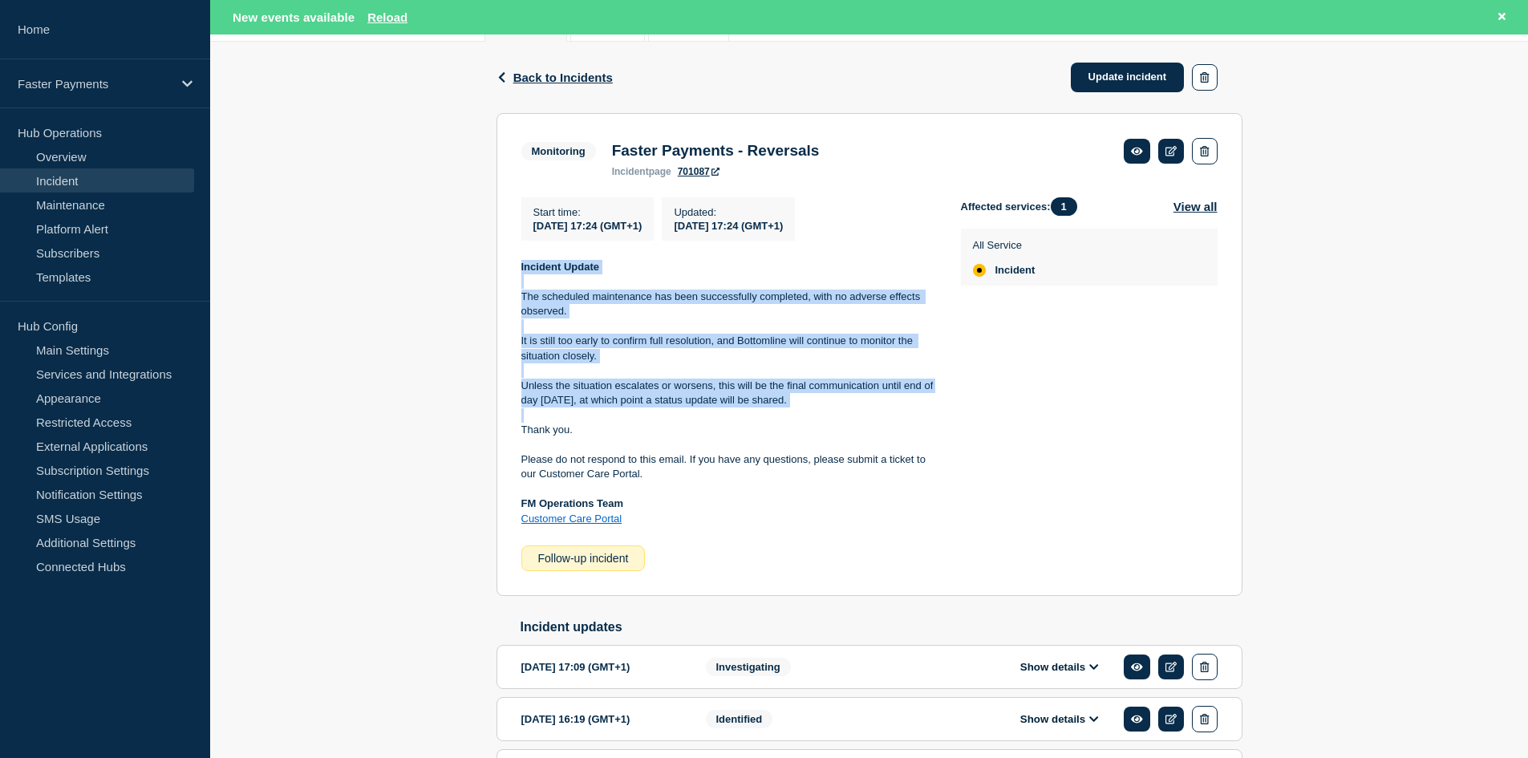
drag, startPoint x: 518, startPoint y: 271, endPoint x: 814, endPoint y: 411, distance: 327.2
click at [814, 411] on section "Monitoring Faster Payments - Reversals incident page 701087 Start time : [DATE]…" at bounding box center [869, 354] width 746 height 483
copy div "Incident Update The scheduled maintenance has been successfully completed, with…"
